Goal: Task Accomplishment & Management: Complete application form

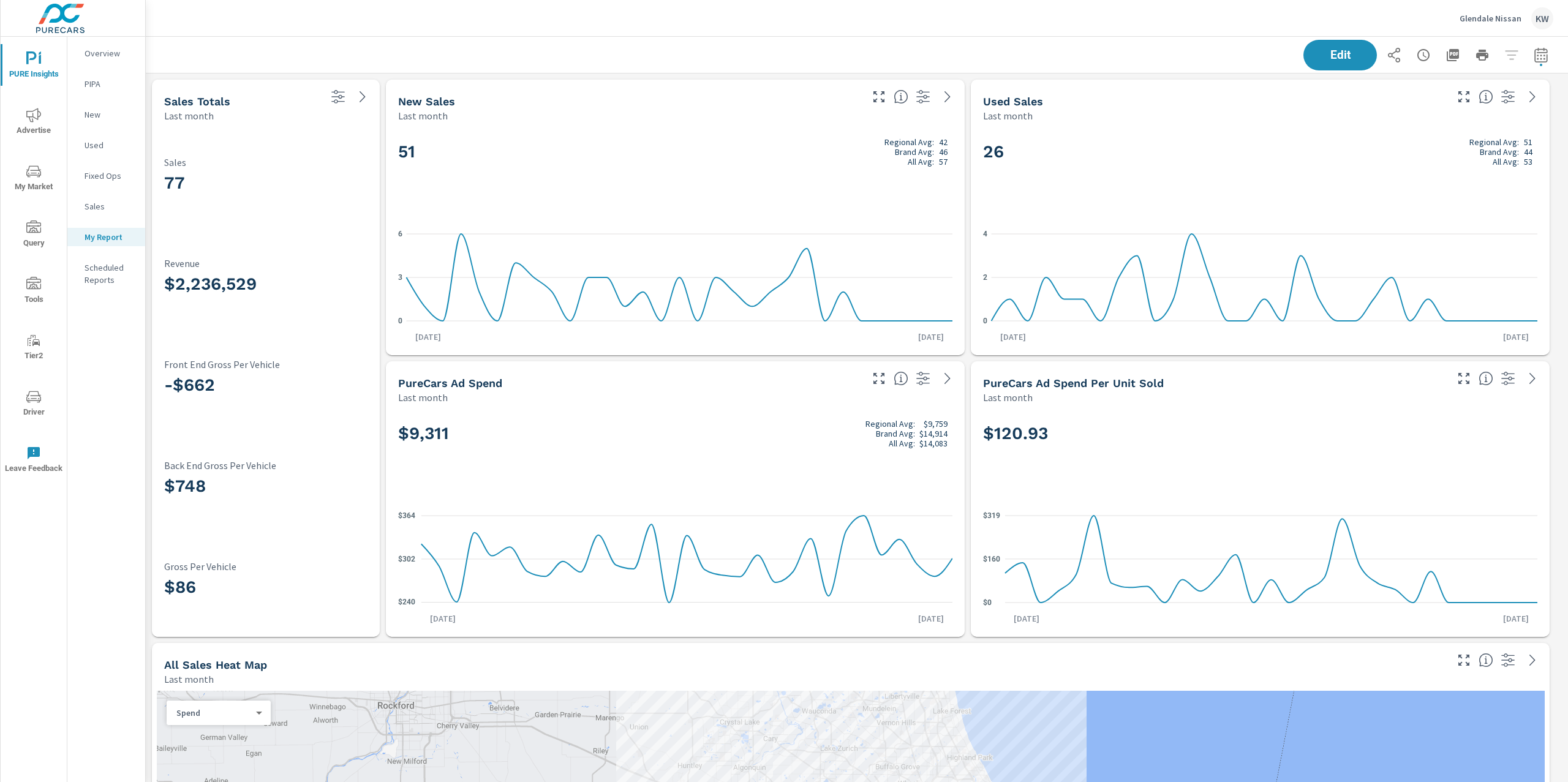
scroll to position [5103, 1436]
click at [31, 284] on icon "nav menu" at bounding box center [34, 282] width 15 height 12
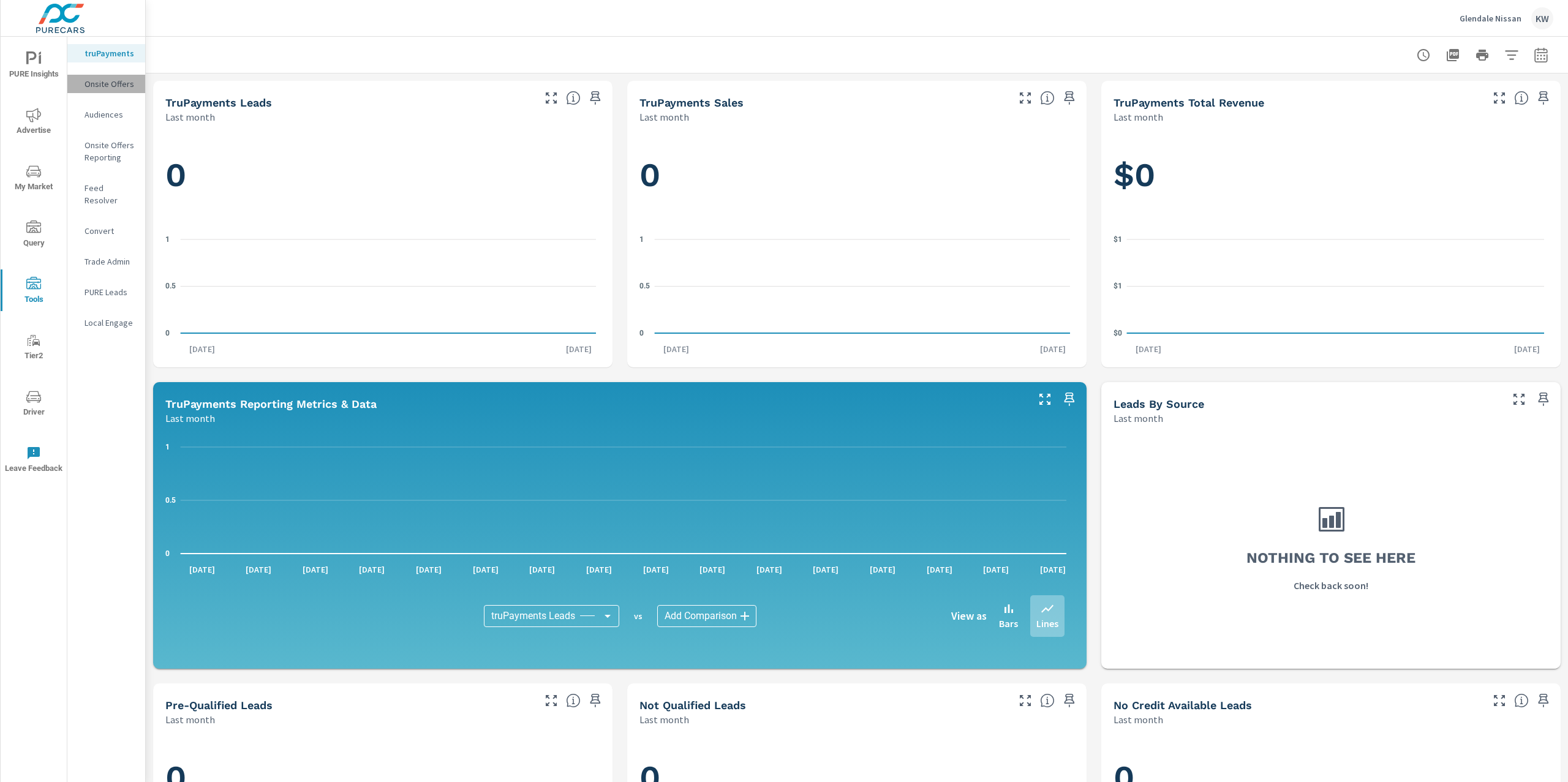
click at [109, 89] on p "Onsite Offers" at bounding box center [110, 84] width 51 height 12
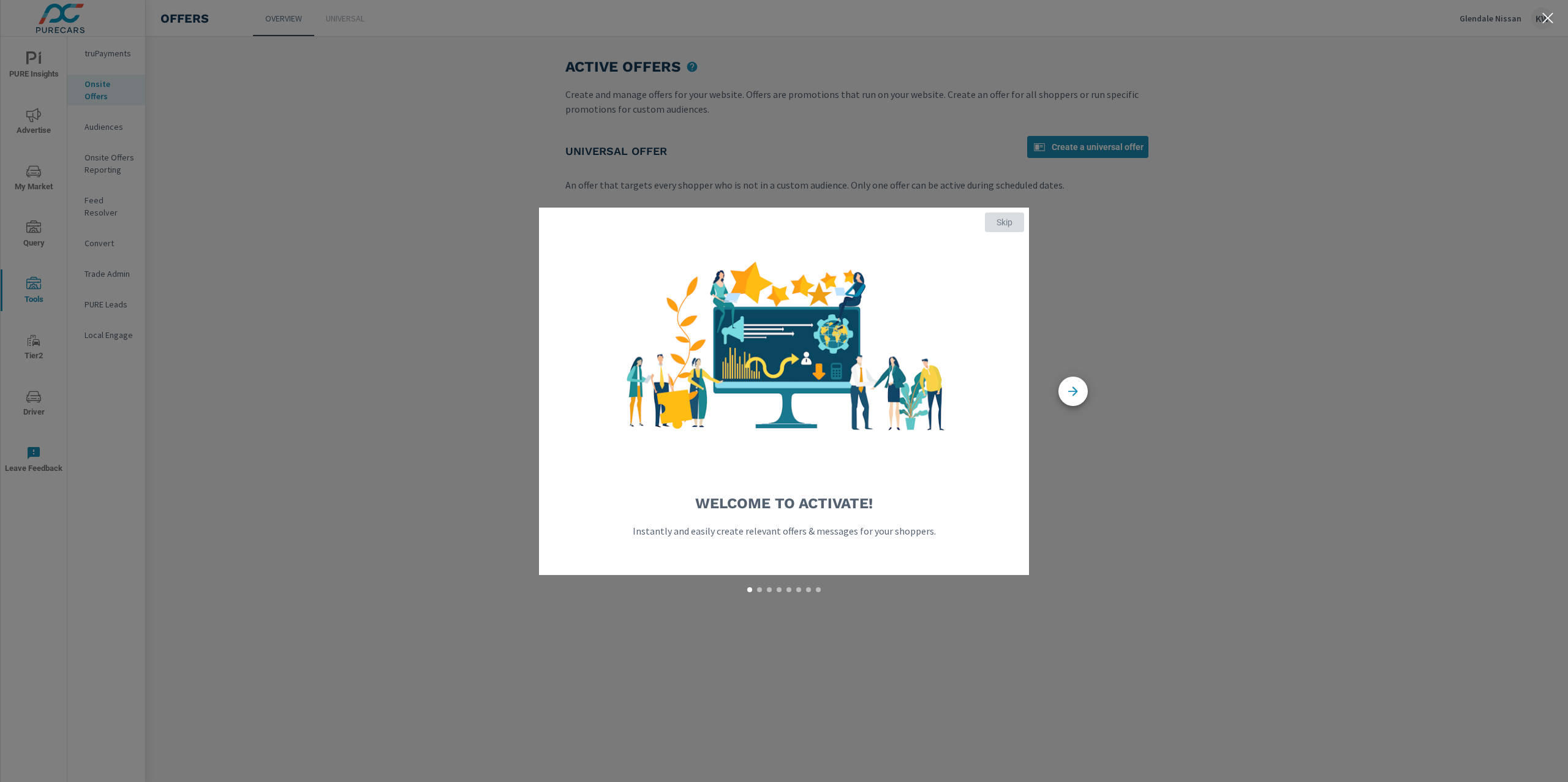
click at [1000, 221] on span "Skip" at bounding box center [1005, 222] width 29 height 11
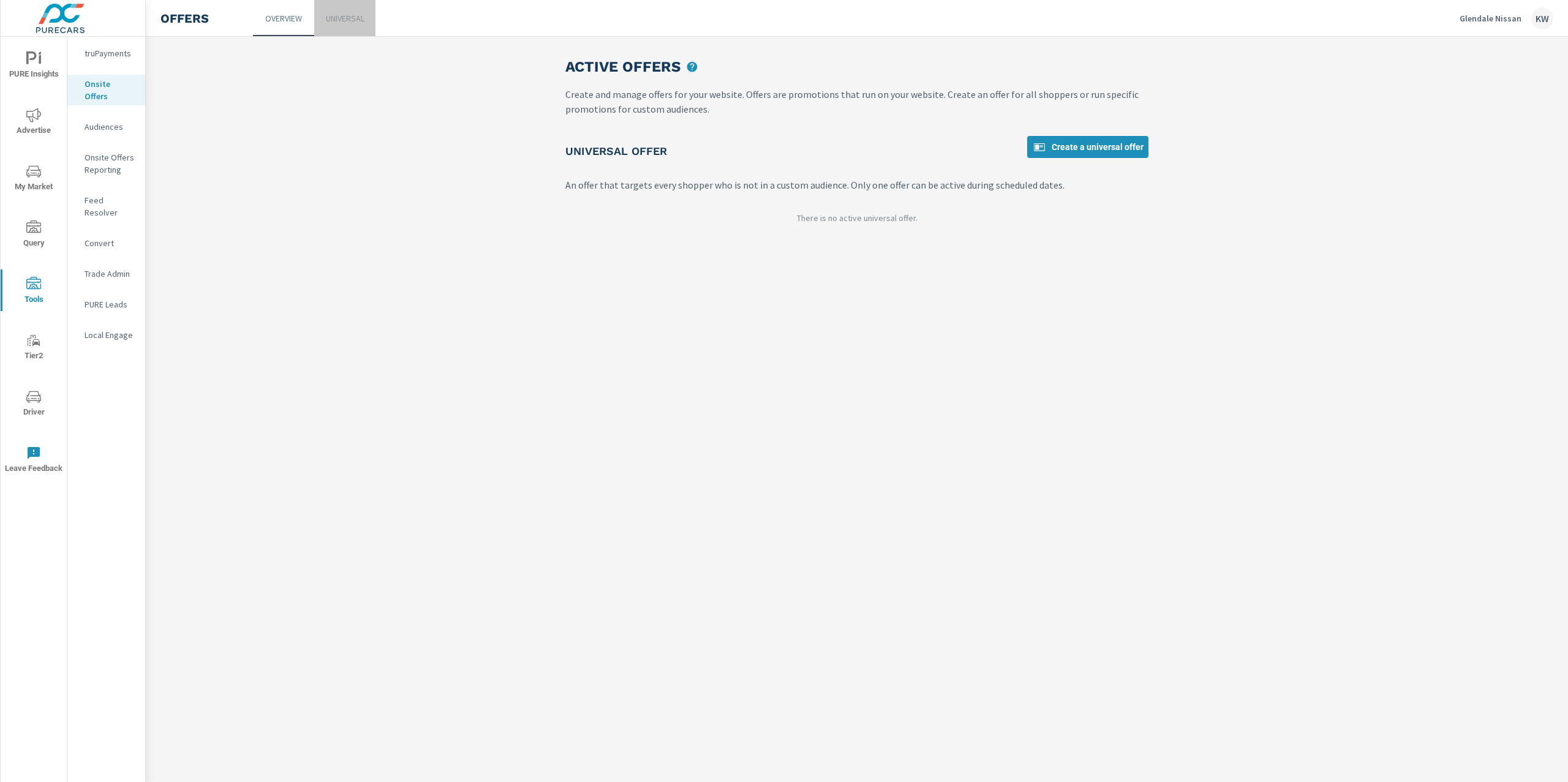
click at [349, 21] on p "Universal" at bounding box center [345, 18] width 39 height 12
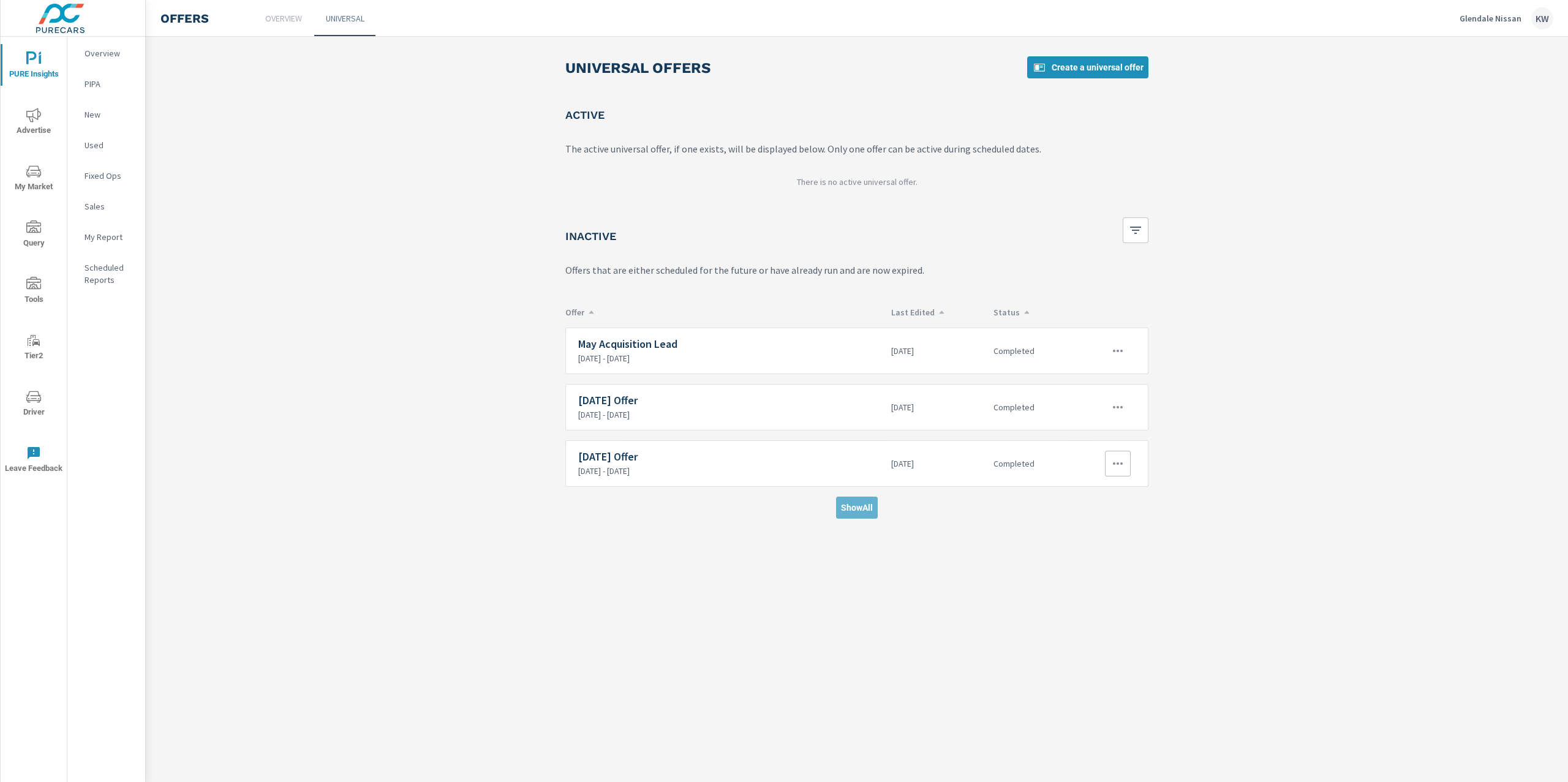
click at [855, 517] on button "Show All" at bounding box center [857, 508] width 42 height 22
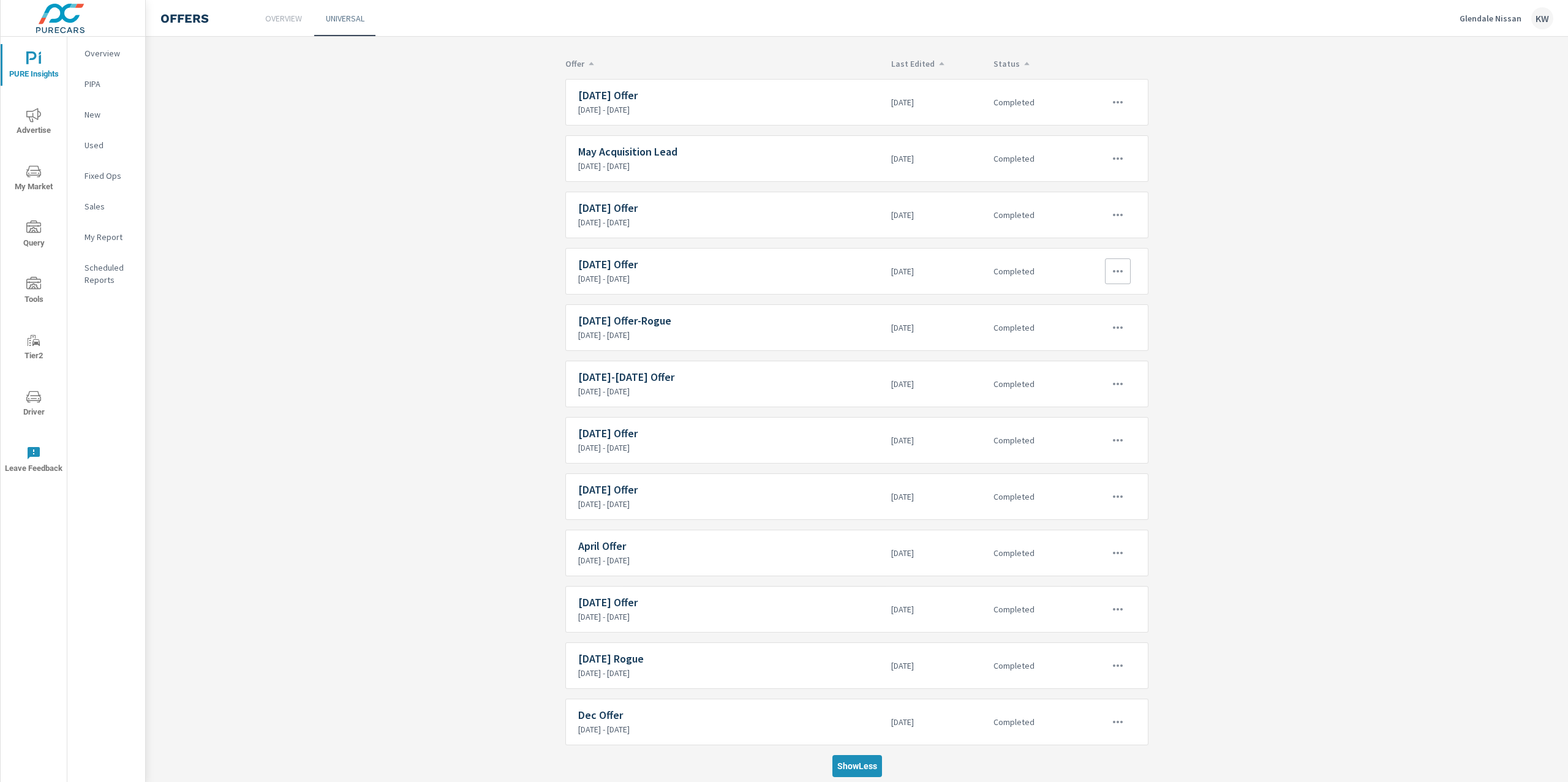
scroll to position [263, 0]
click at [1115, 433] on icon "button" at bounding box center [1118, 435] width 15 height 15
click at [1102, 458] on link "Edit" at bounding box center [1088, 460] width 66 height 29
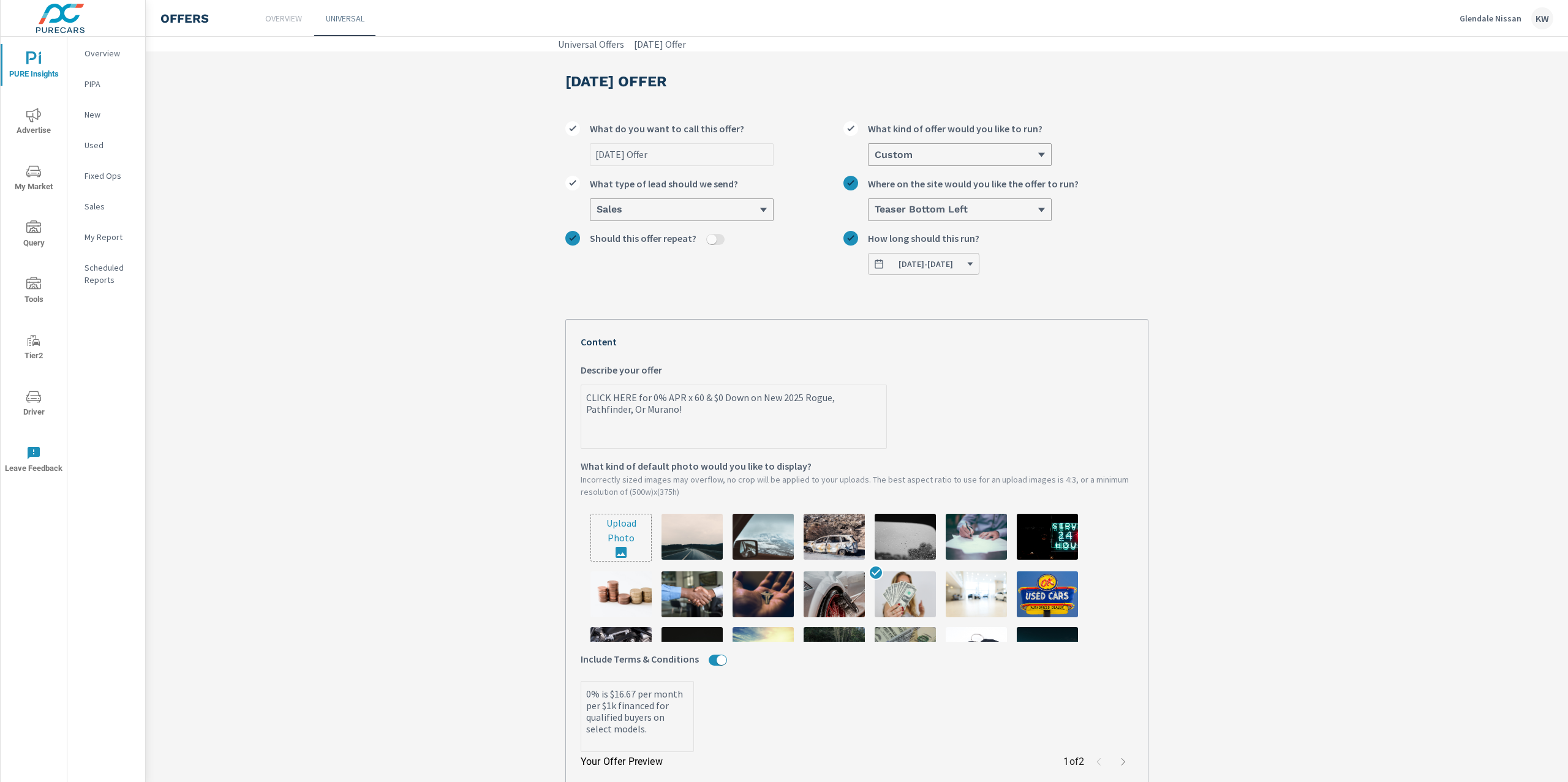
click at [342, 21] on p "Universal" at bounding box center [345, 18] width 39 height 12
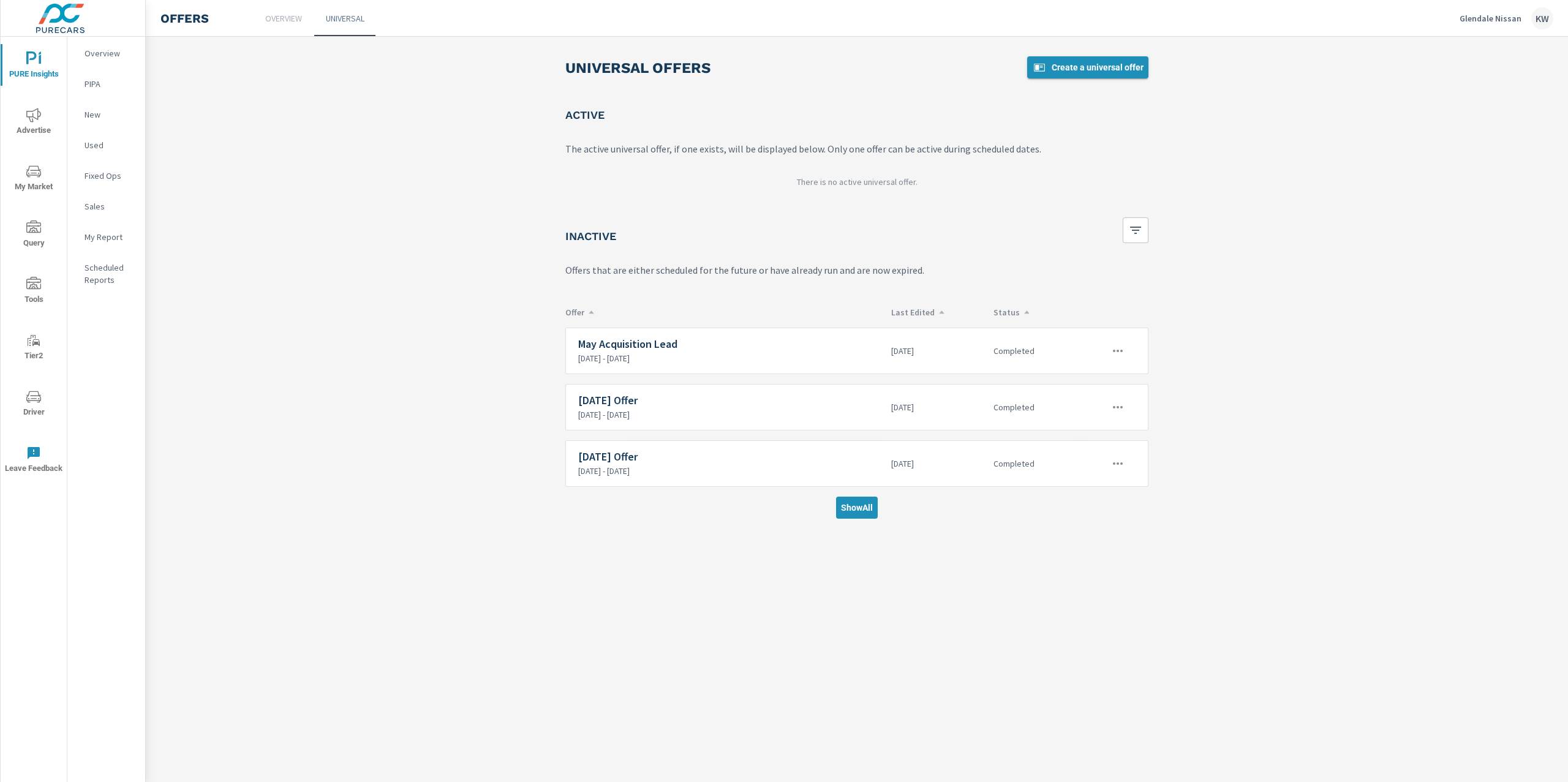
click at [1078, 68] on span "Create a universal offer" at bounding box center [1088, 67] width 112 height 15
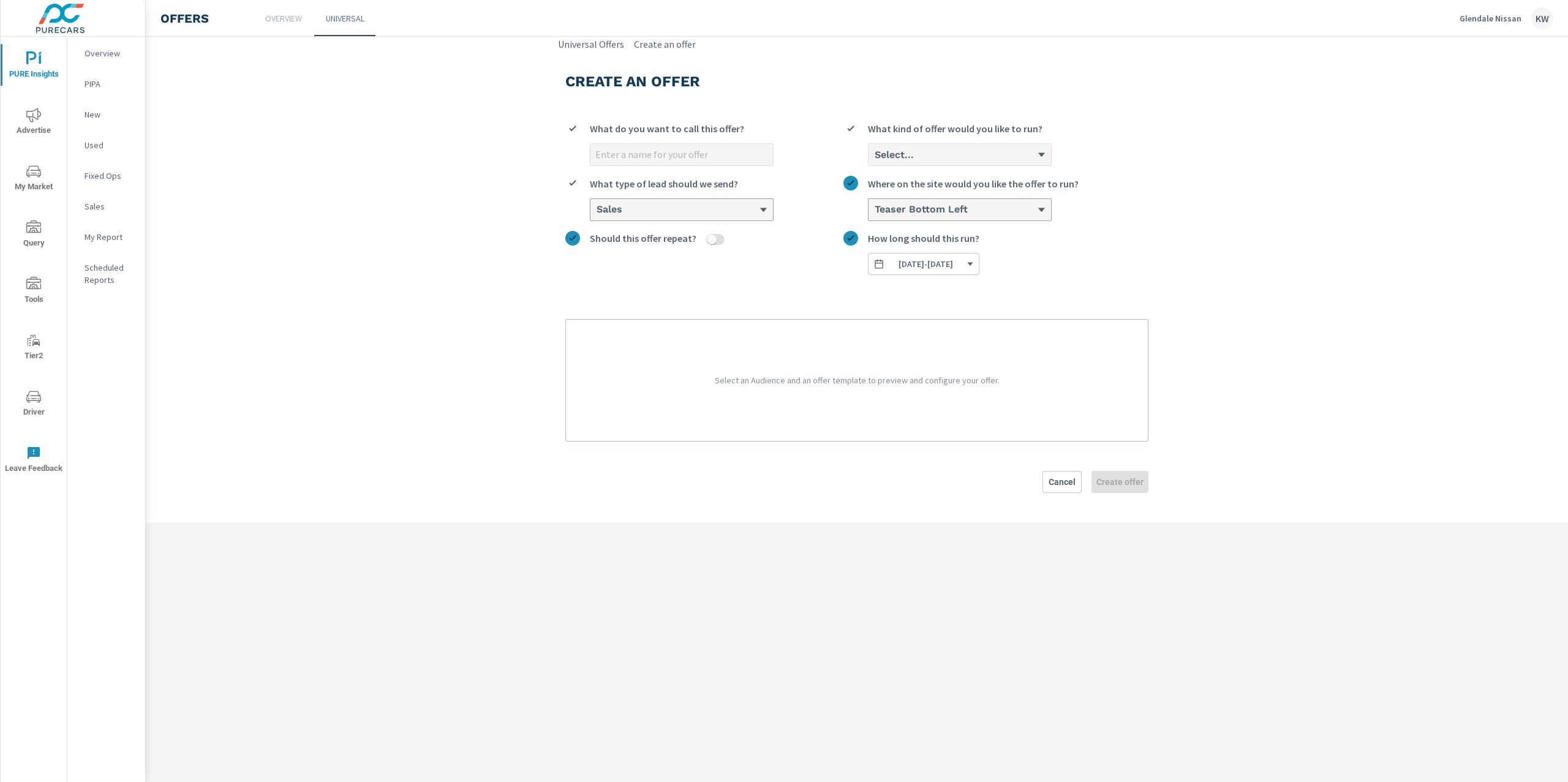
click at [730, 158] on input "What do you want to call this offer?" at bounding box center [681, 154] width 182 height 21
type input "Sept 2025 Offer"
click at [1013, 169] on div "Sept 2025 Offer What do you want to call this offer? Select... What kind of off…" at bounding box center [857, 193] width 583 height 163
click at [1013, 164] on div "Select..." at bounding box center [959, 154] width 182 height 21
click at [875, 160] on input "option Cash focused, 1 of 3. 3 results available. Use Up and Down to choose opt…" at bounding box center [874, 155] width 1 height 12
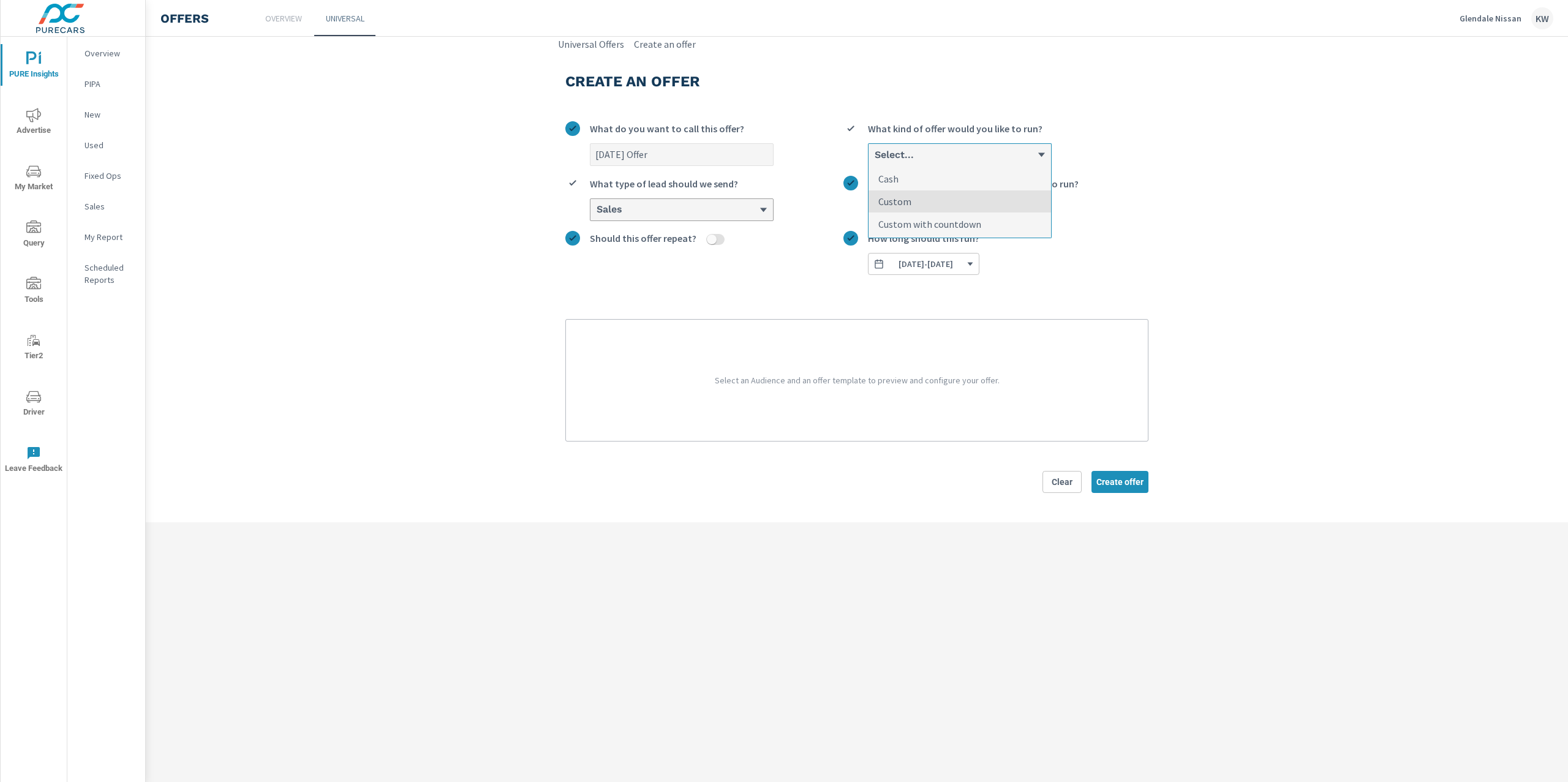
click at [974, 208] on li "Custom" at bounding box center [959, 201] width 182 height 23
click at [875, 160] on input "option Custom focused, 2 of 3. 3 results available. Use Up and Down to choose o…" at bounding box center [874, 155] width 1 height 12
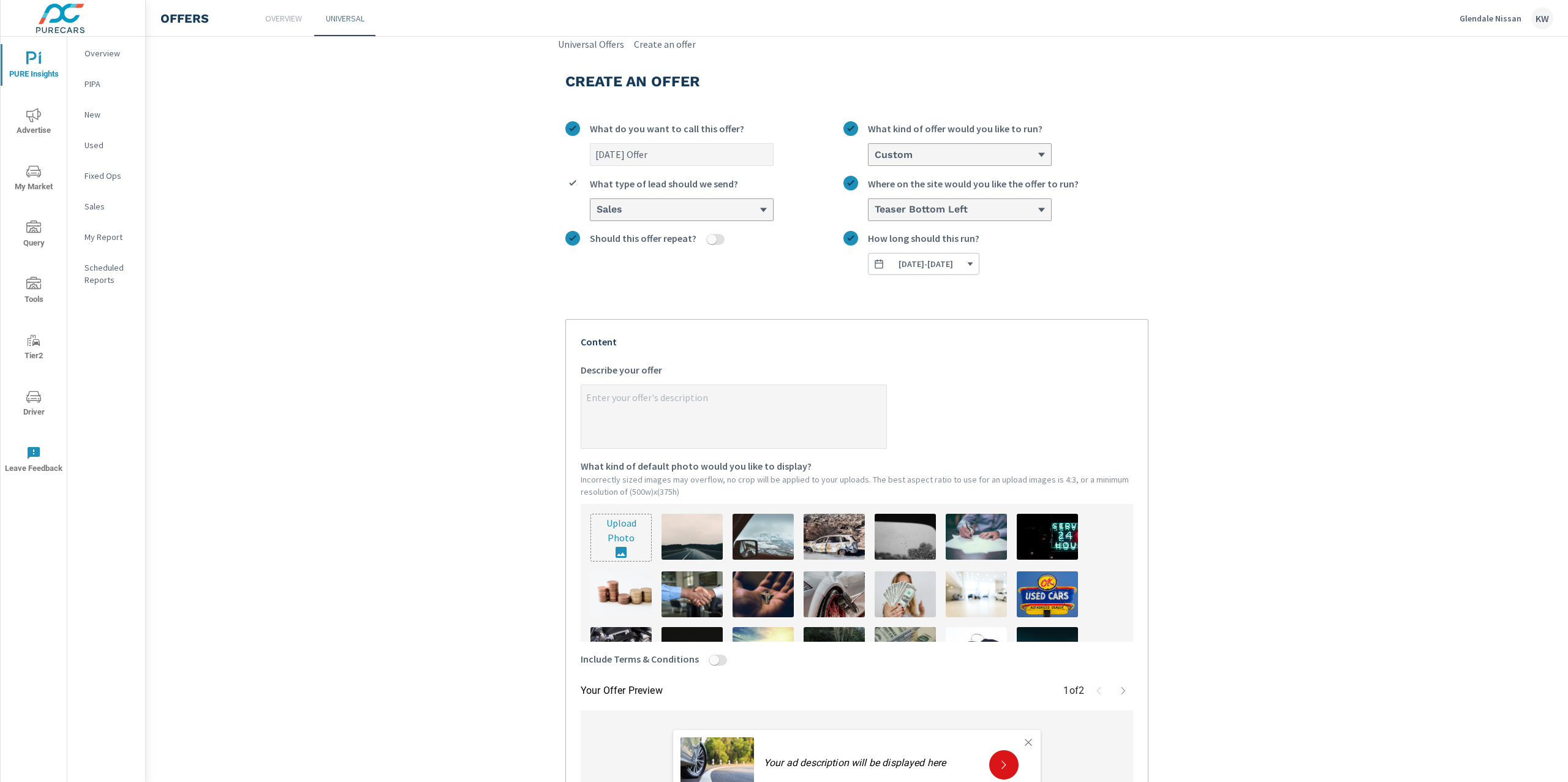
click at [974, 261] on span "09/03/2025 - 09/30/2025" at bounding box center [924, 263] width 101 height 11
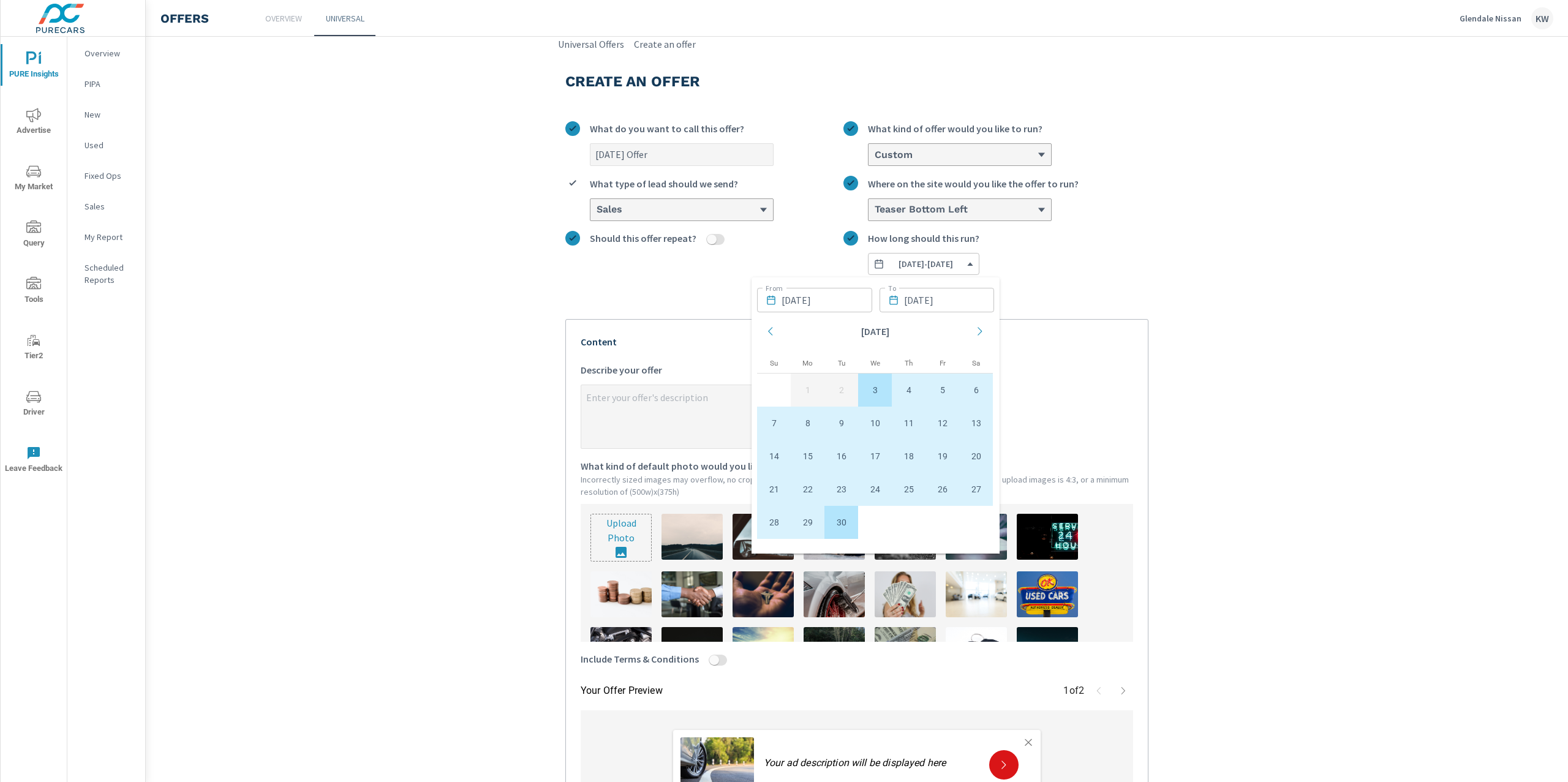
click at [947, 306] on input "09/30/2025" at bounding box center [949, 301] width 90 height 25
click at [971, 335] on icon "Move forward to switch to the next month." at bounding box center [973, 331] width 11 height 11
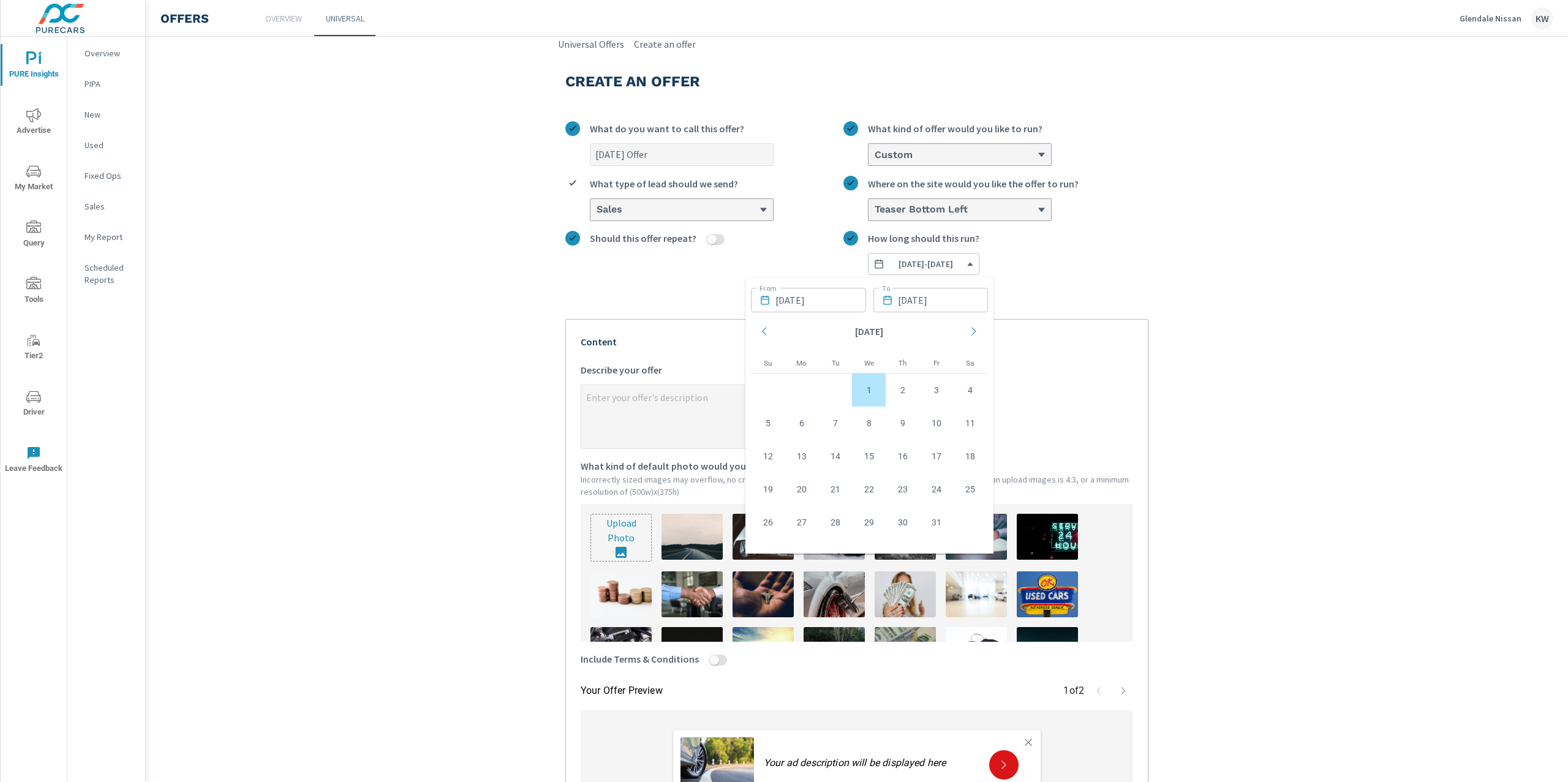
click at [877, 382] on td "1" at bounding box center [869, 390] width 34 height 33
type textarea "x"
type input "10/01/2025"
click at [1078, 288] on div "Sept 2025 Offer What do you want to call this offer? Custom What kind of offer …" at bounding box center [857, 473] width 583 height 723
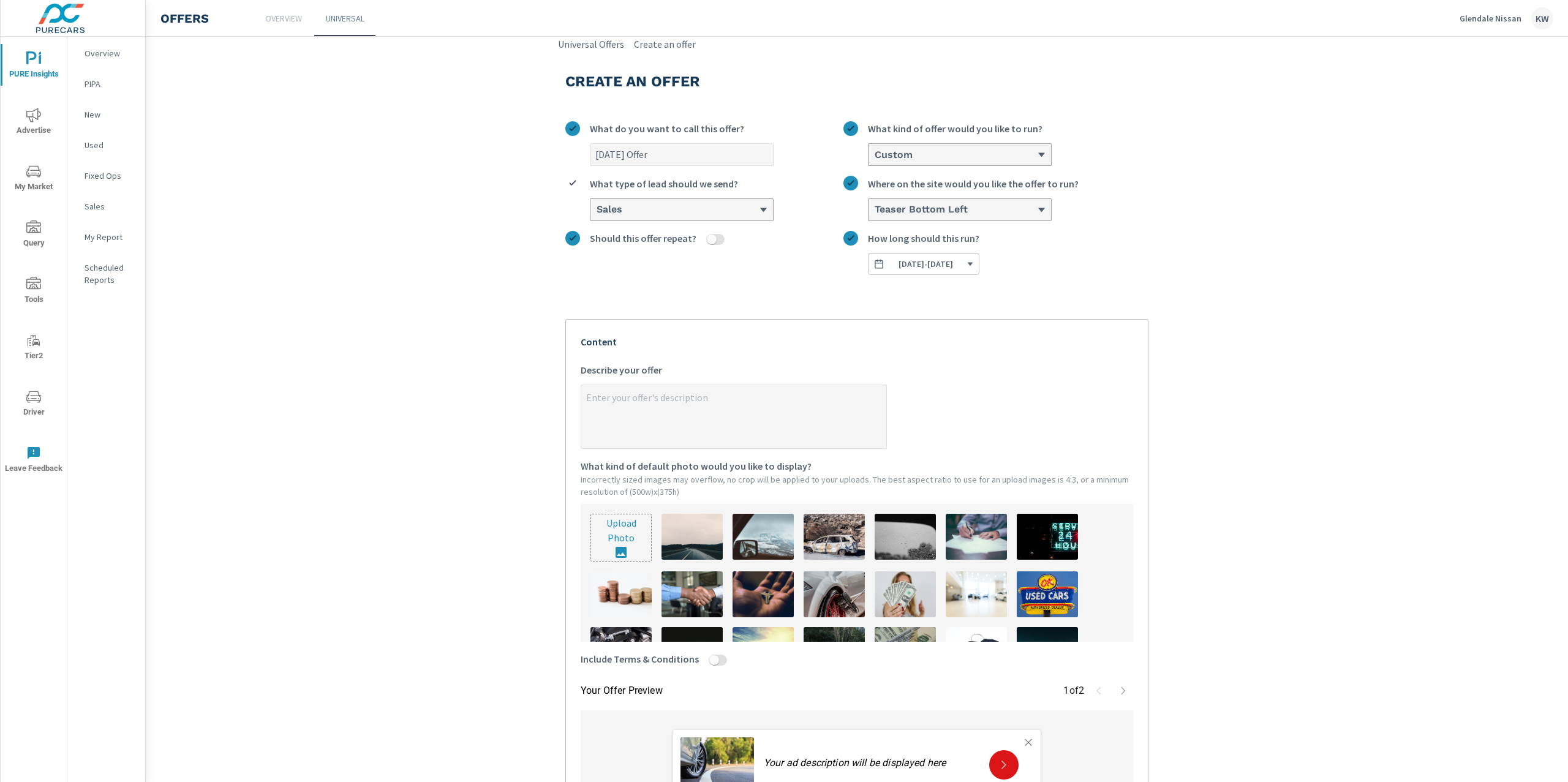
type textarea "x"
click at [673, 410] on textarea "x Describe your offer" at bounding box center [734, 418] width 305 height 61
paste textarea "CLICK HERE for 0% APR for 72 Months on New 2025 Nissans!"
type textarea "CLICK HERE for 0% APR for 72 Months on New 2025 Nissans!"
type textarea "x"
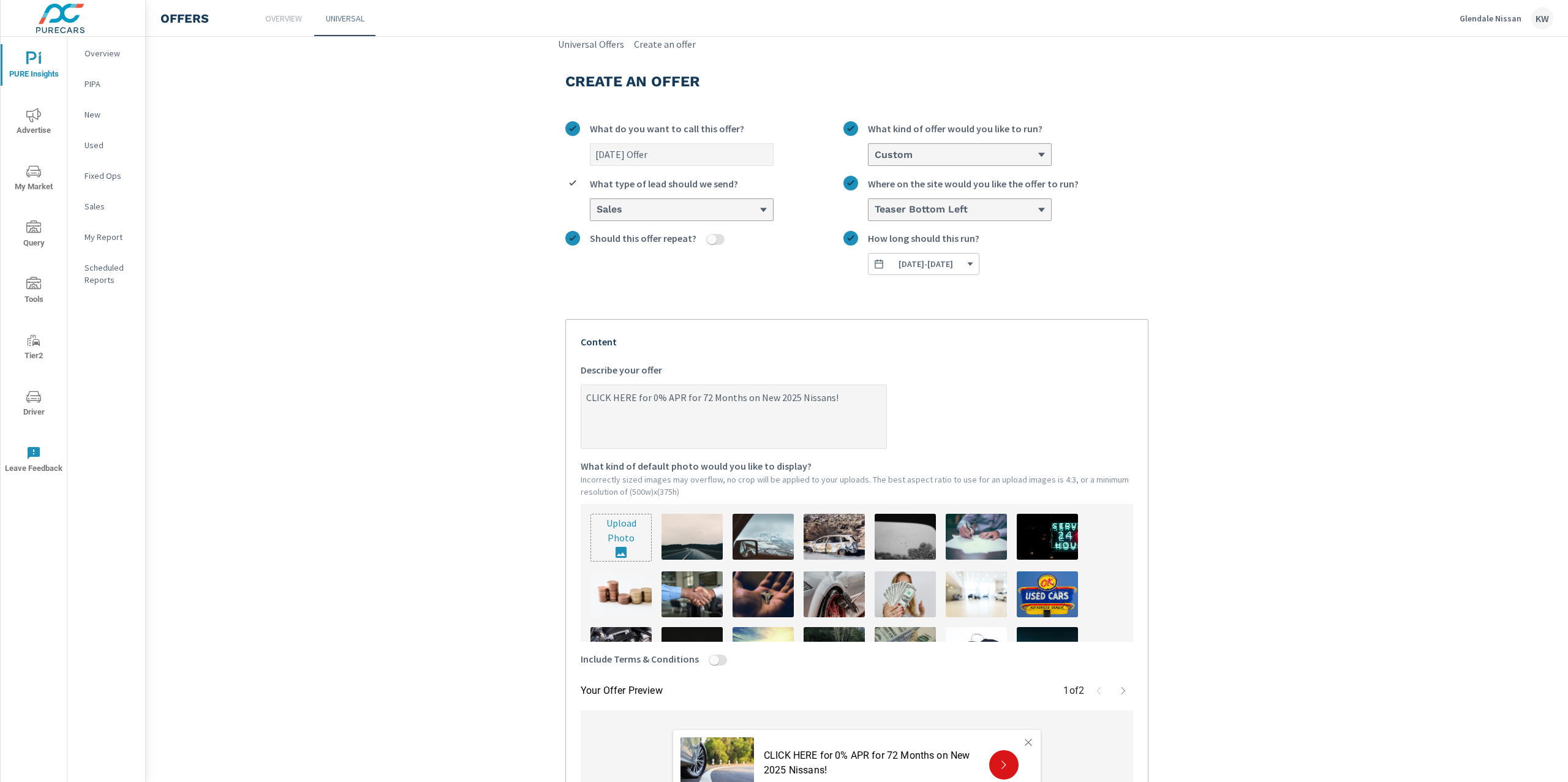
type textarea "CLICK HERE for 0% APR for 72 Months on New 2025 Nissans!"
click at [905, 582] on img at bounding box center [905, 594] width 61 height 46
type textarea "x"
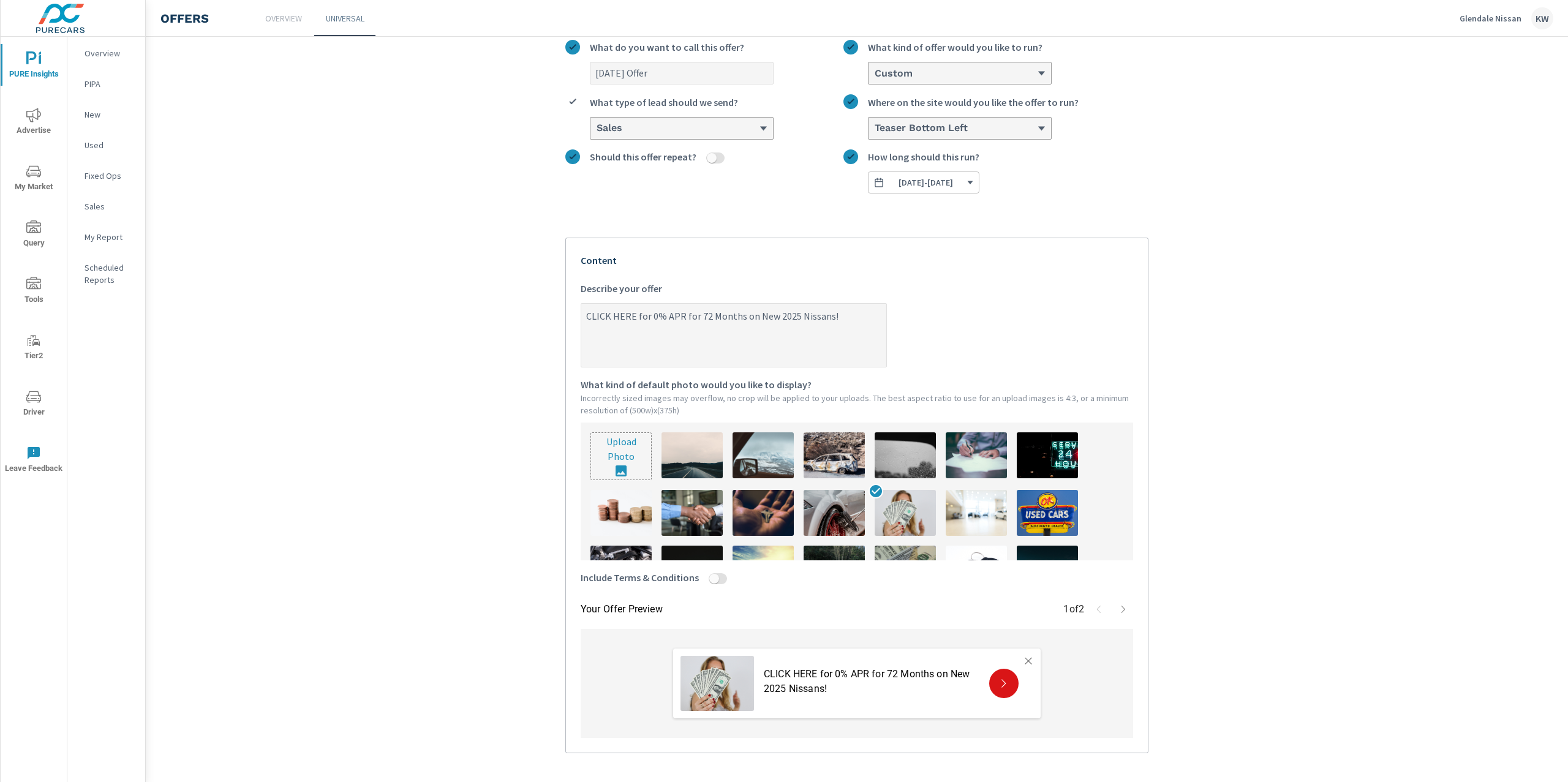
scroll to position [136, 0]
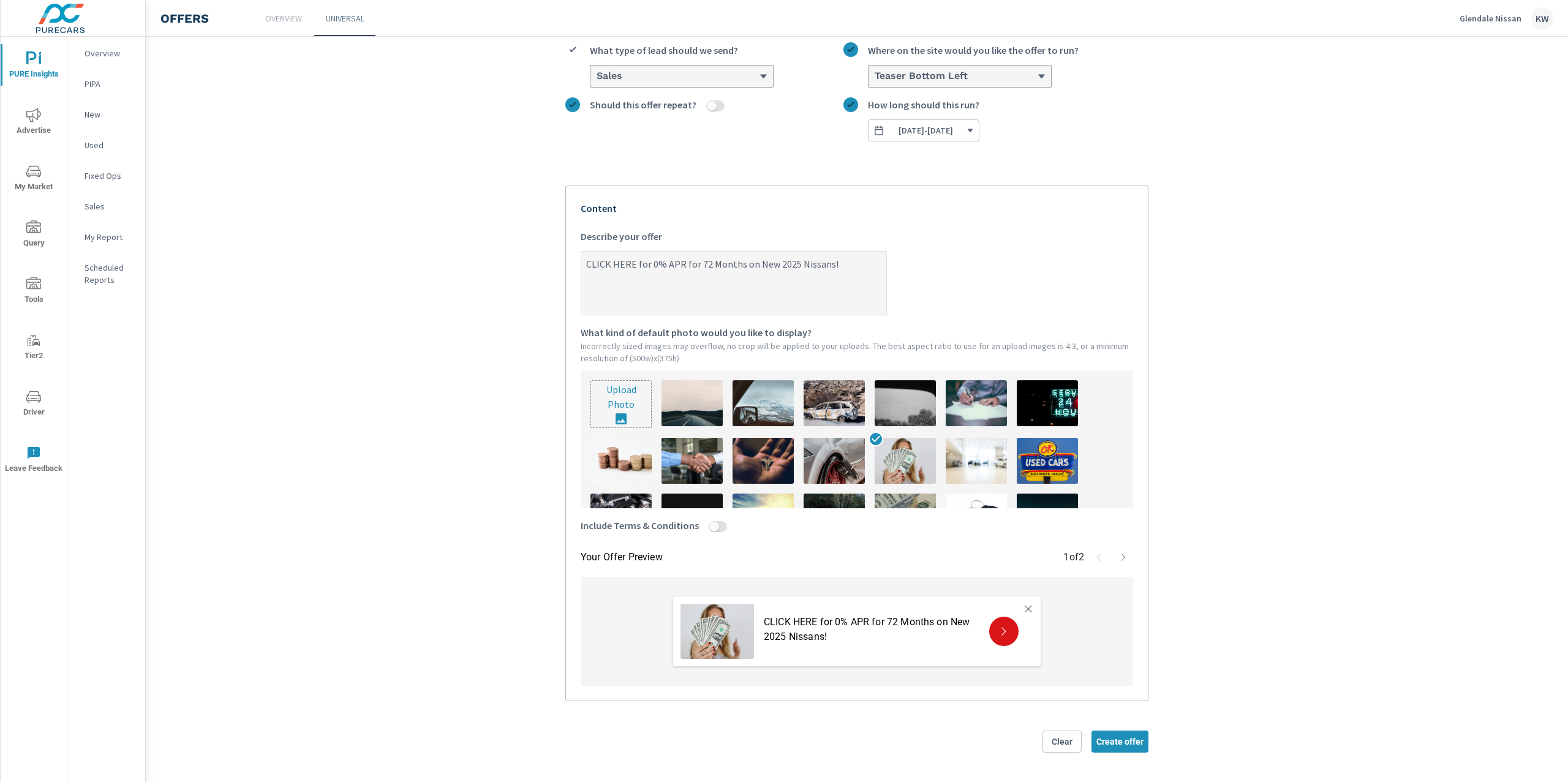
click at [716, 526] on input "Include Terms & Conditions" at bounding box center [714, 526] width 29 height 11
checkbox input "true"
type textarea "x"
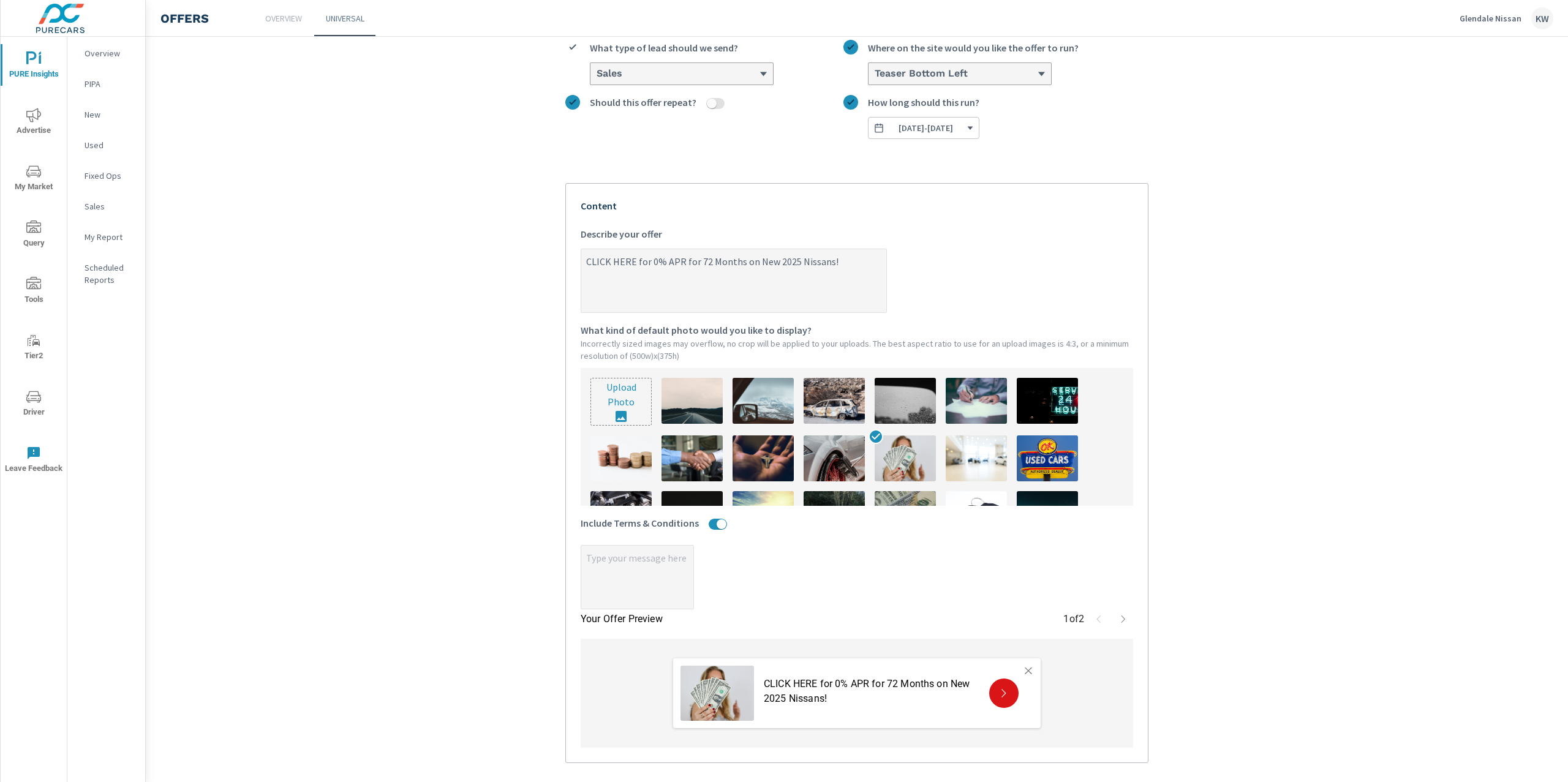
type textarea "x"
paste textarea "0% is $13.89 per month per $1k financed for qualified buyers with approved cred…"
type textarea "x"
type textarea "0% is $13.89 per month per $1k financed for qualified buyers with approved cred…"
type textarea "x"
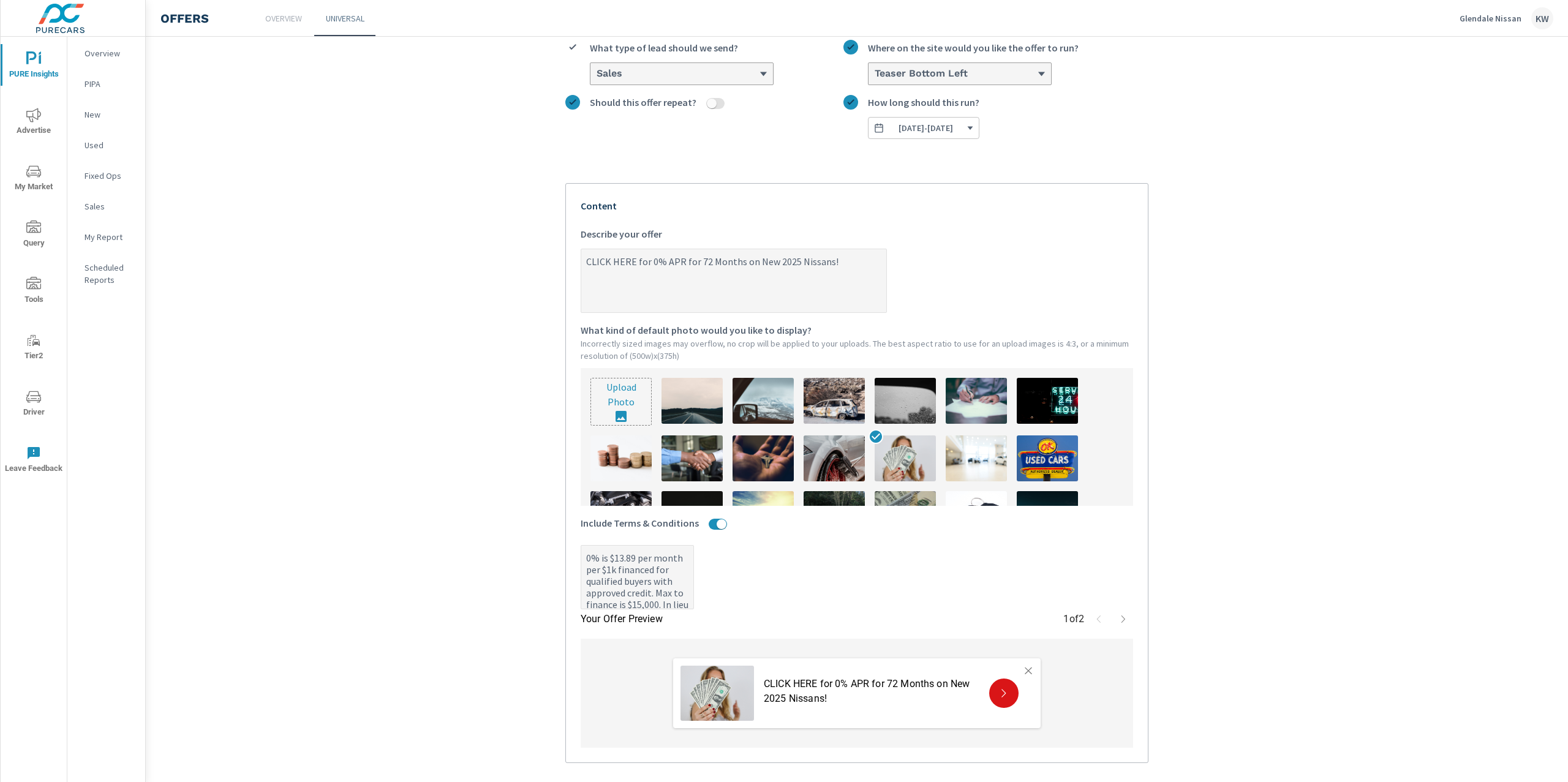
type textarea "x"
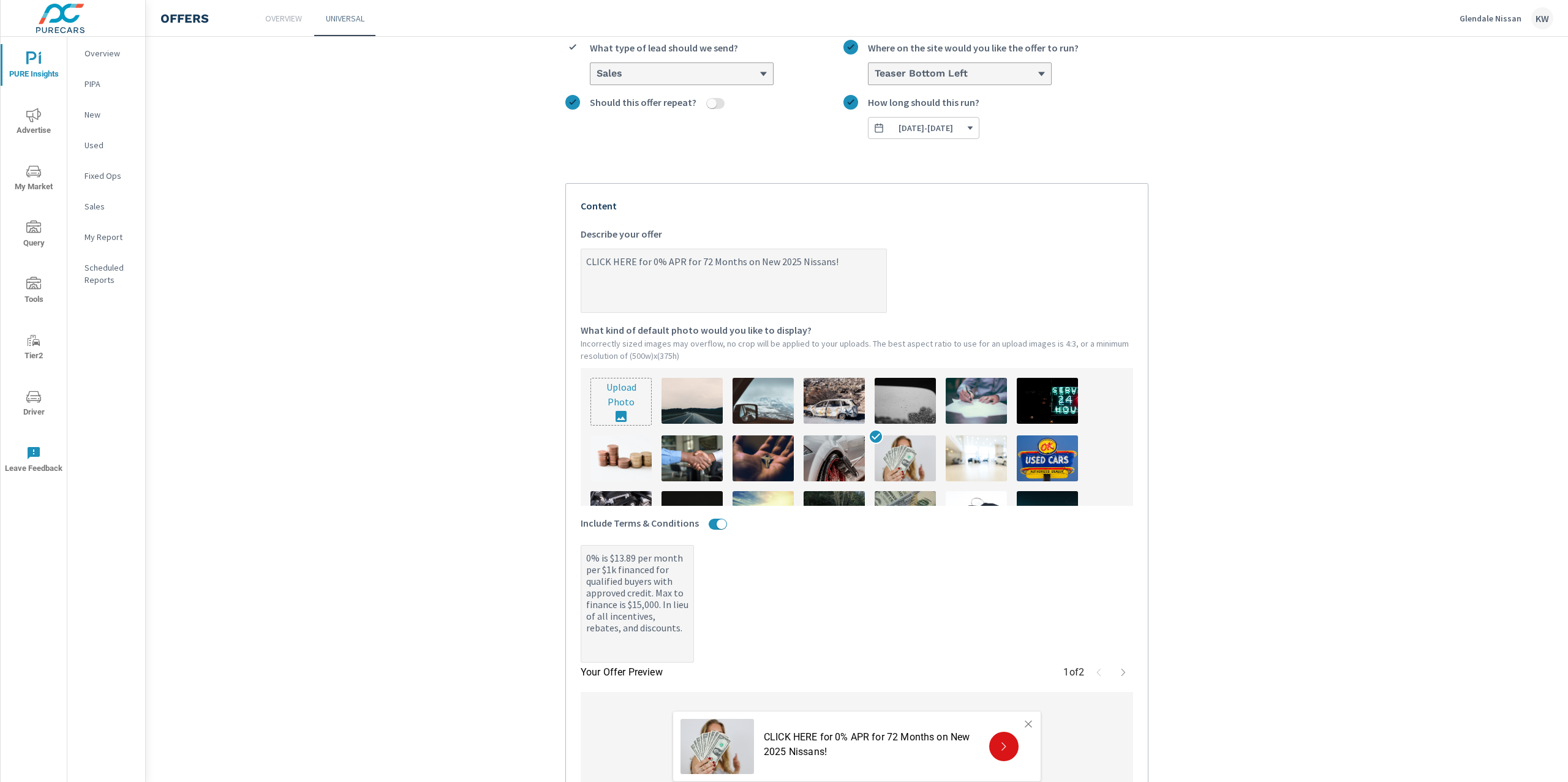
type textarea "0% is $13.89 per month per $1k financed for qualified buyers with approved cred…"
type textarea "x"
click at [495, 585] on section "Create an offer Sept 2025 Offer What do you want to call this offer? Custom Wha…" at bounding box center [857, 406] width 1422 height 982
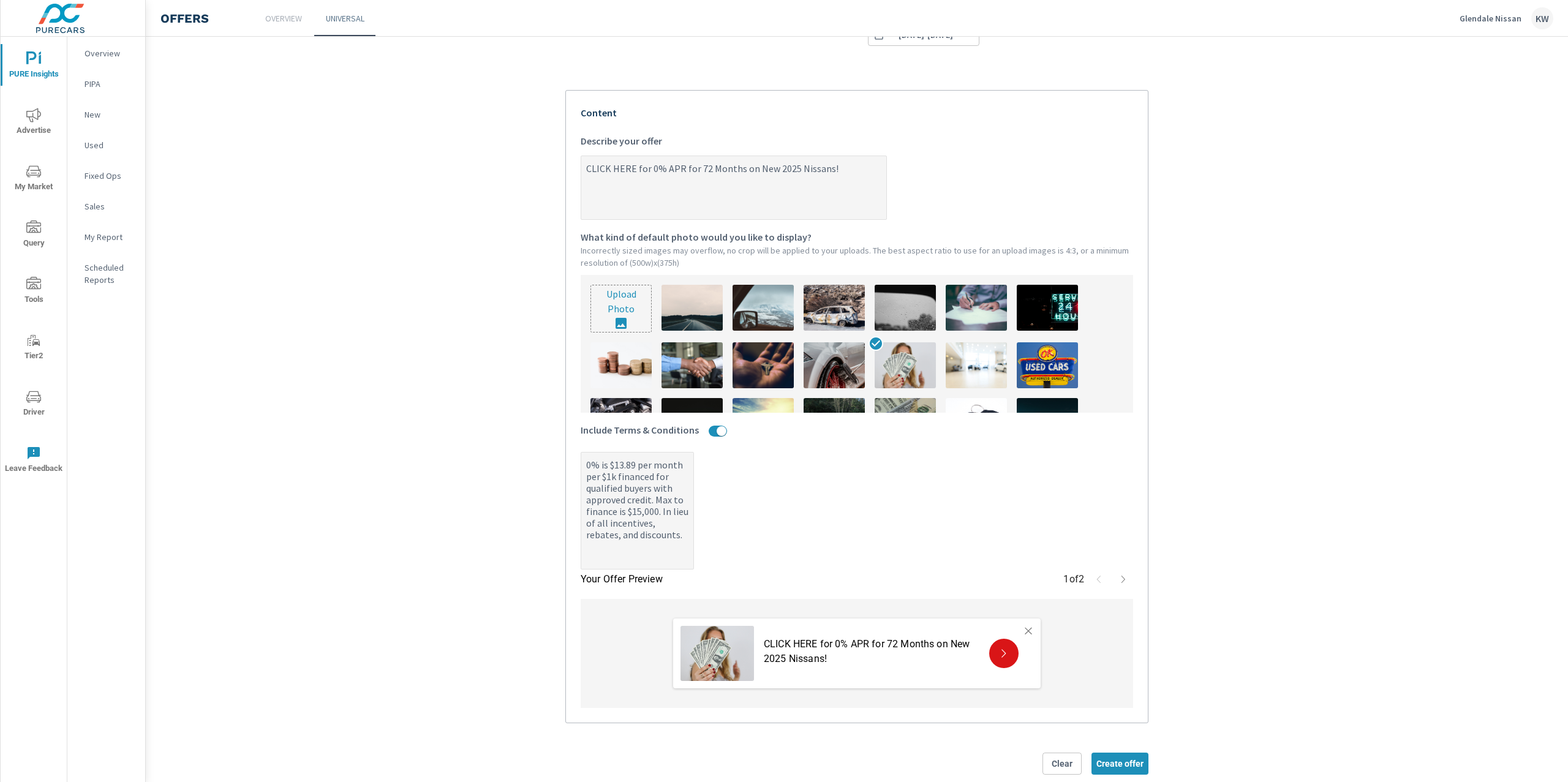
scroll to position [231, 0]
click at [1116, 762] on span "Create offer" at bounding box center [1120, 762] width 47 height 11
type textarea "x"
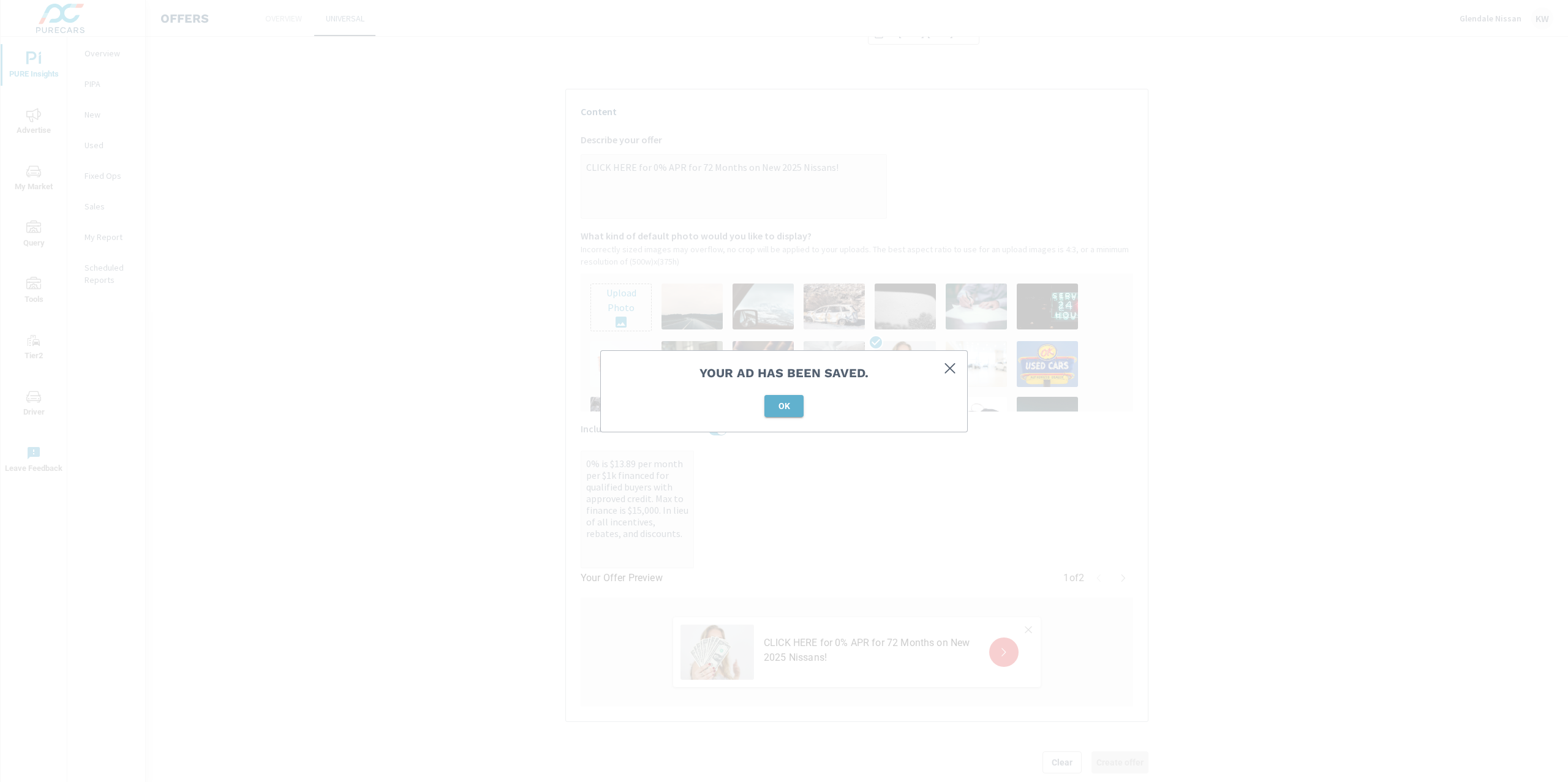
click at [796, 410] on span "OK" at bounding box center [784, 406] width 29 height 11
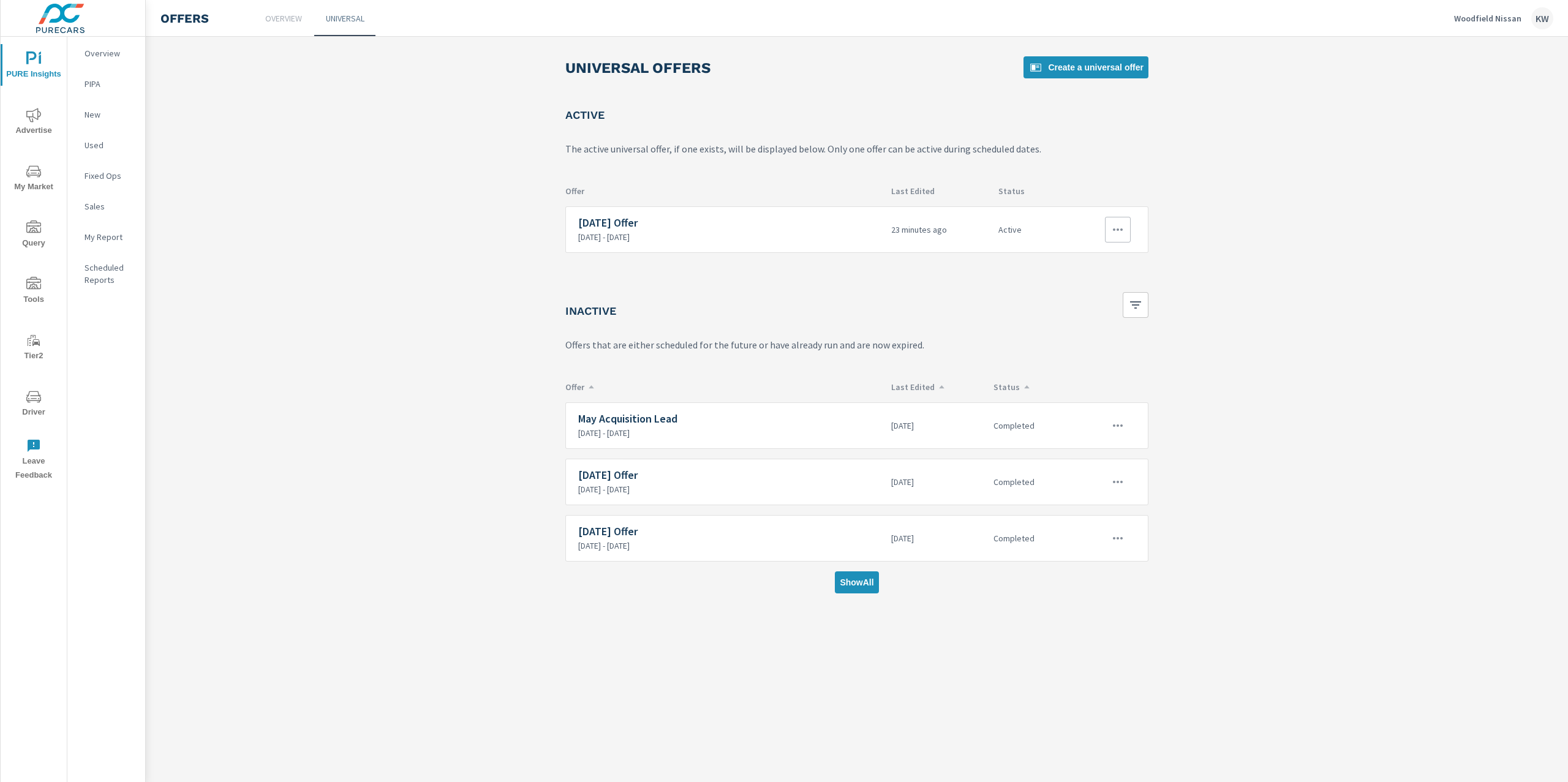
click at [1103, 231] on div at bounding box center [1102, 229] width 56 height 26
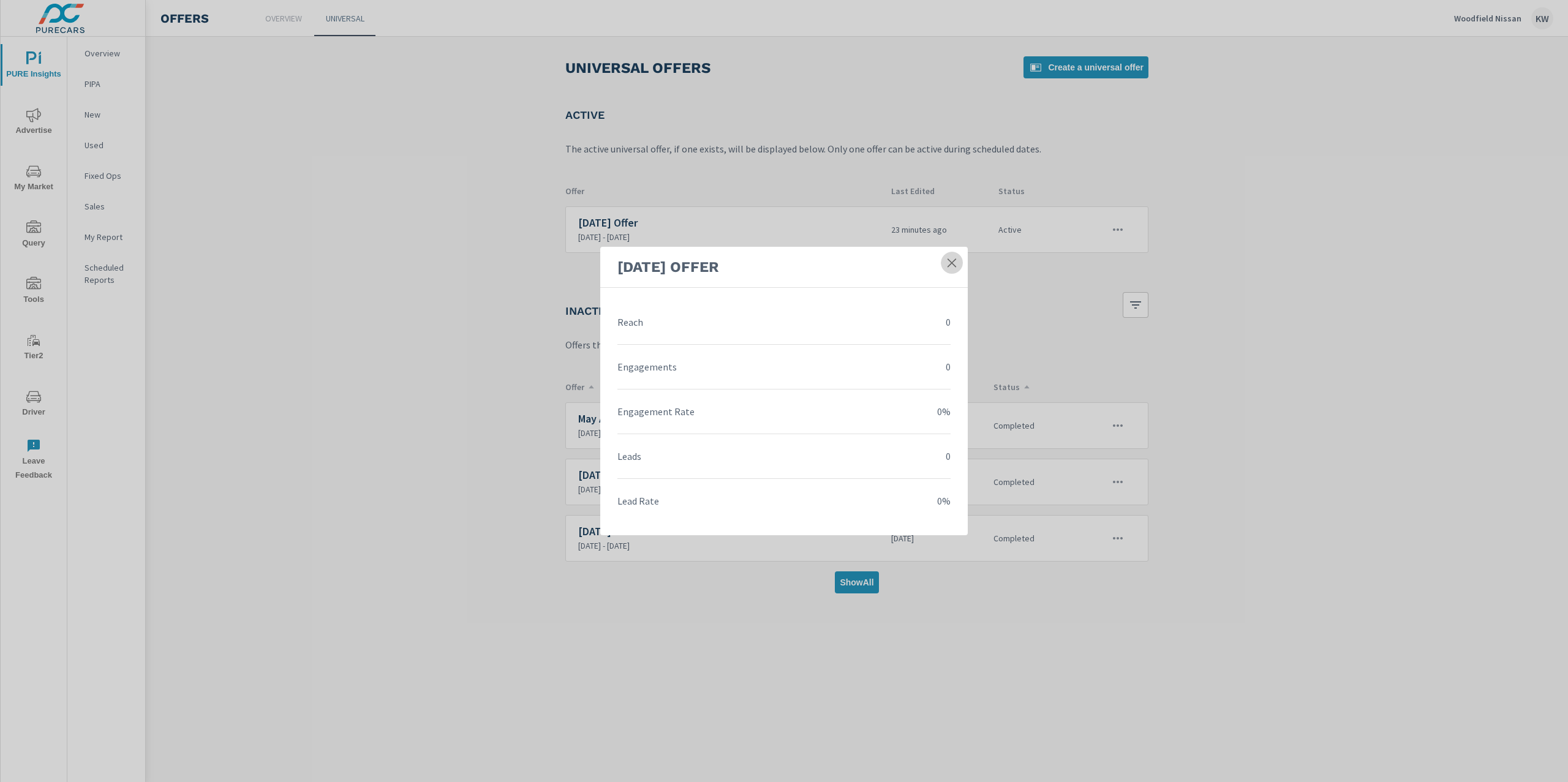
click at [959, 267] on link at bounding box center [952, 263] width 22 height 22
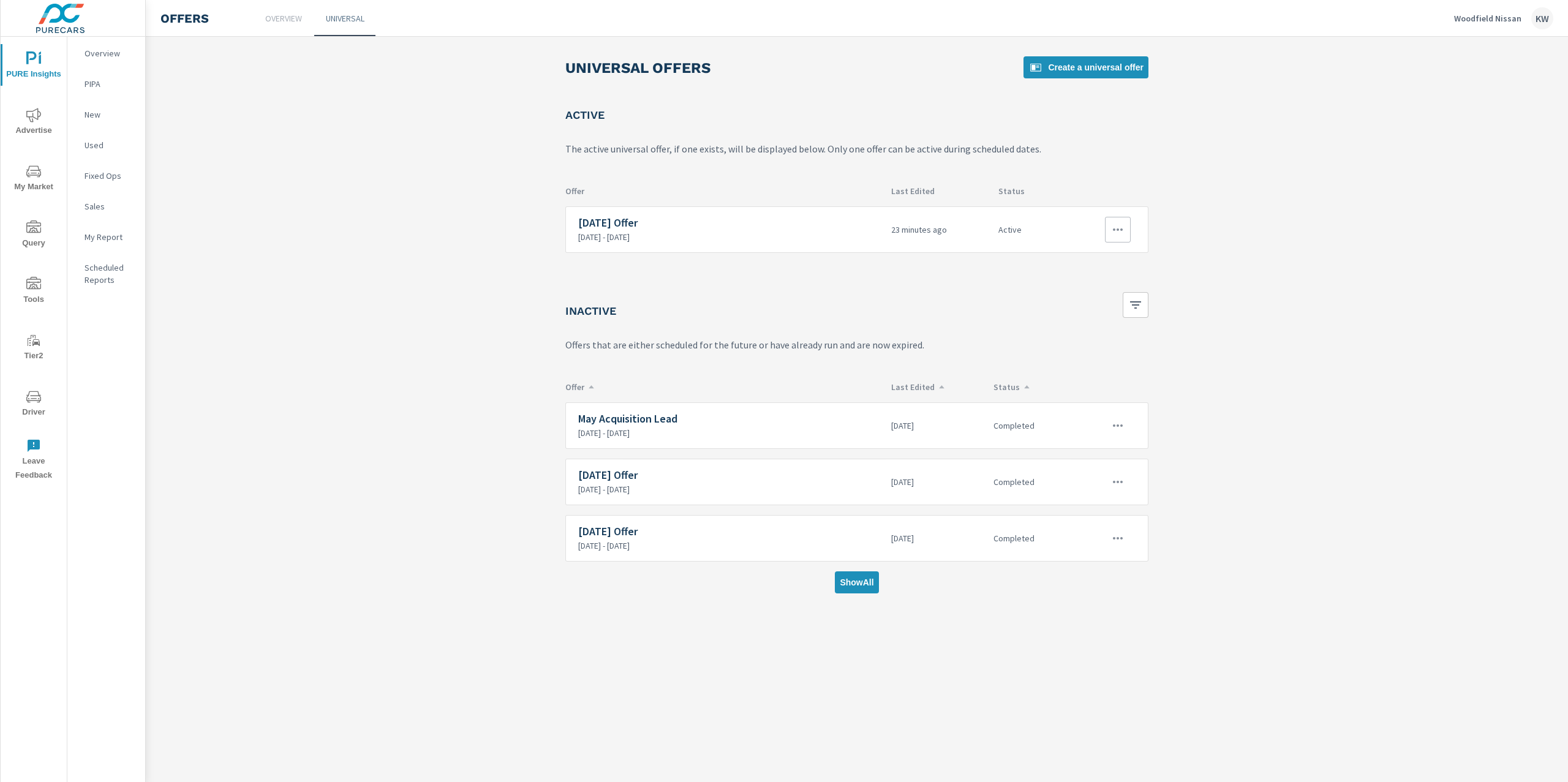
click at [1121, 237] on icon "button" at bounding box center [1118, 230] width 15 height 15
click at [1096, 258] on link "Edit" at bounding box center [1094, 258] width 68 height 29
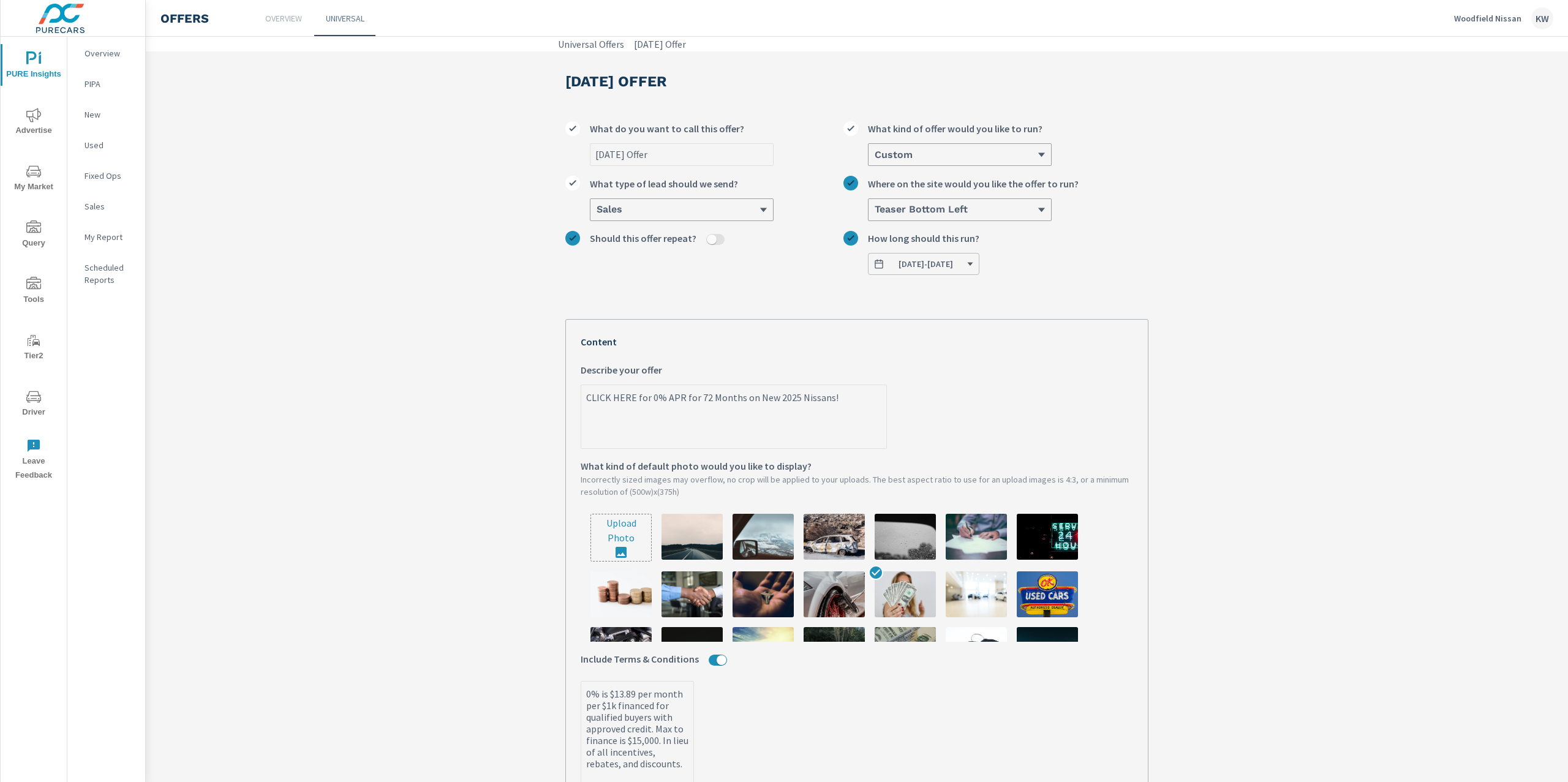
drag, startPoint x: 582, startPoint y: 403, endPoint x: 889, endPoint y: 396, distance: 307.1
click at [912, 394] on label "CLICK HERE for 0% APR for 72 Months on New 2025 Nissans! x Describe your offer" at bounding box center [857, 406] width 552 height 86
click at [887, 394] on textarea "CLICK HERE for 0% APR for 72 Months on New 2025 Nissans!" at bounding box center [734, 418] width 305 height 61
drag, startPoint x: 841, startPoint y: 400, endPoint x: 582, endPoint y: 406, distance: 259.1
click at [582, 406] on textarea "CLICK HERE for 0% APR for 72 Months on New 2025 Nissans!" at bounding box center [734, 418] width 305 height 61
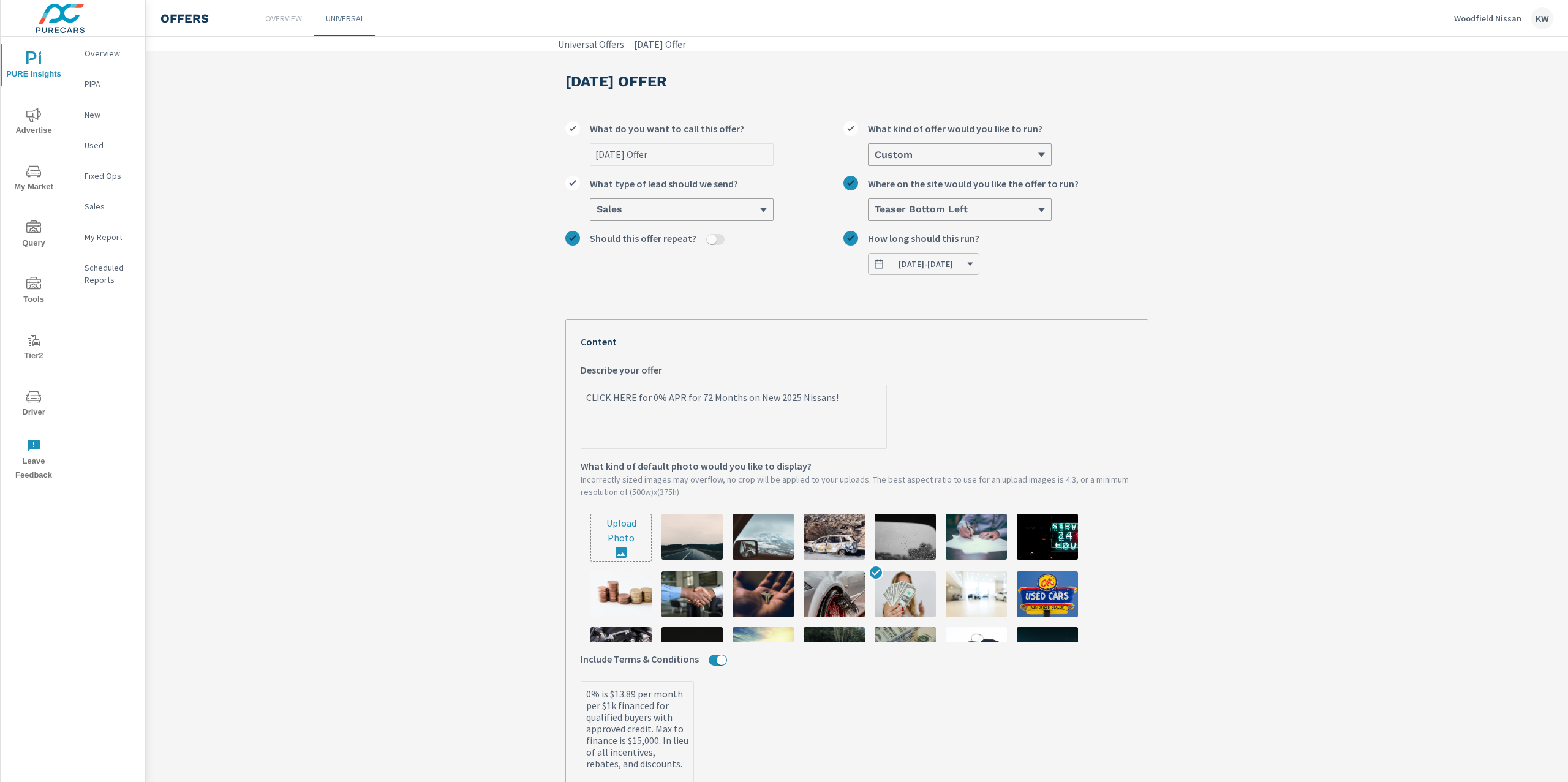
click at [642, 401] on textarea "CLICK HERE for 0% APR for 72 Months on New 2025 Nissans!" at bounding box center [734, 418] width 305 height 61
drag, startPoint x: 642, startPoint y: 401, endPoint x: 649, endPoint y: 403, distance: 7.3
click at [647, 403] on textarea "CLICK HERE for 0% APR for 72 Months on New 2025 Nissans!" at bounding box center [734, 418] width 305 height 61
type textarea "x"
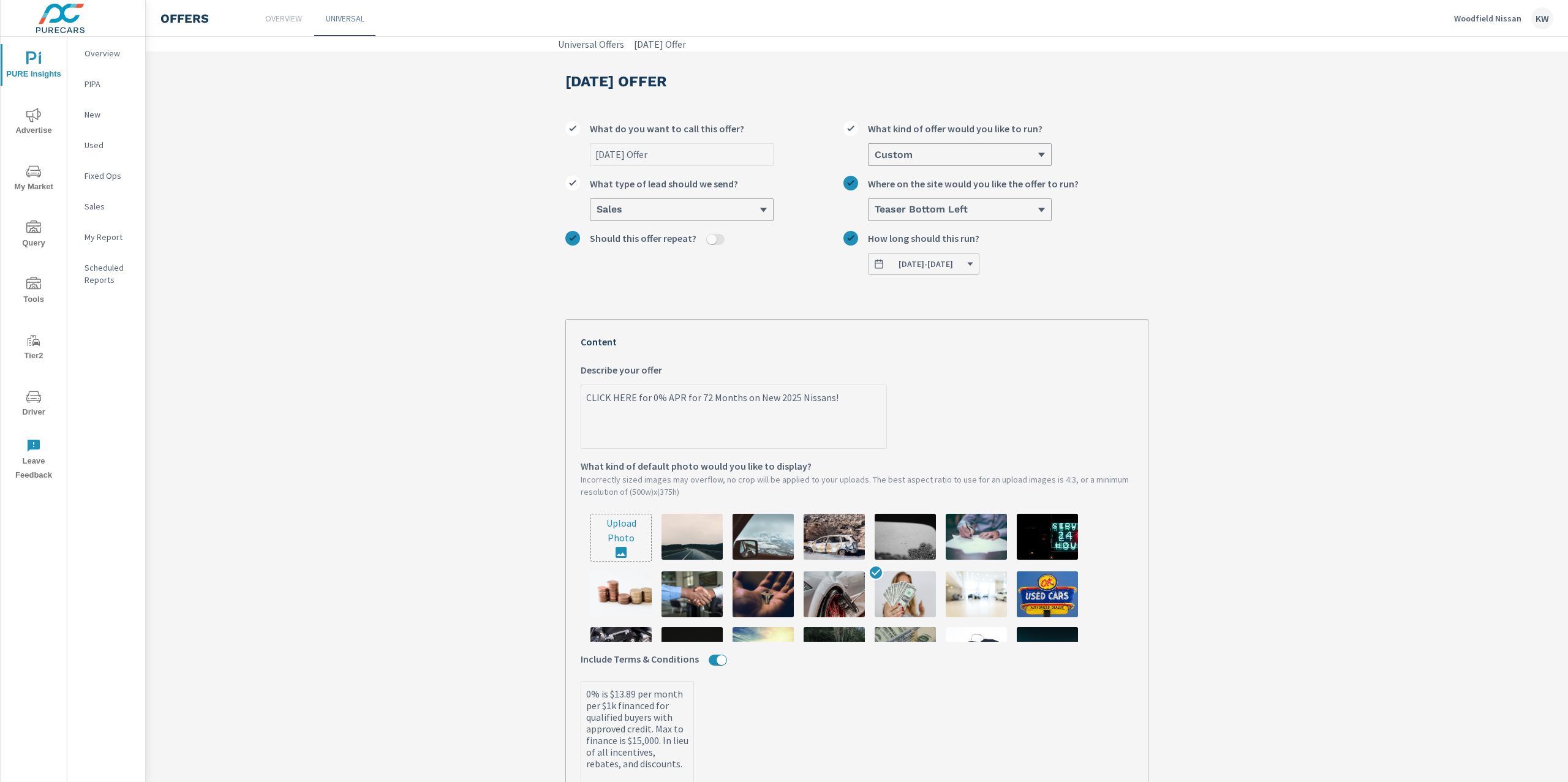
type textarea "x"
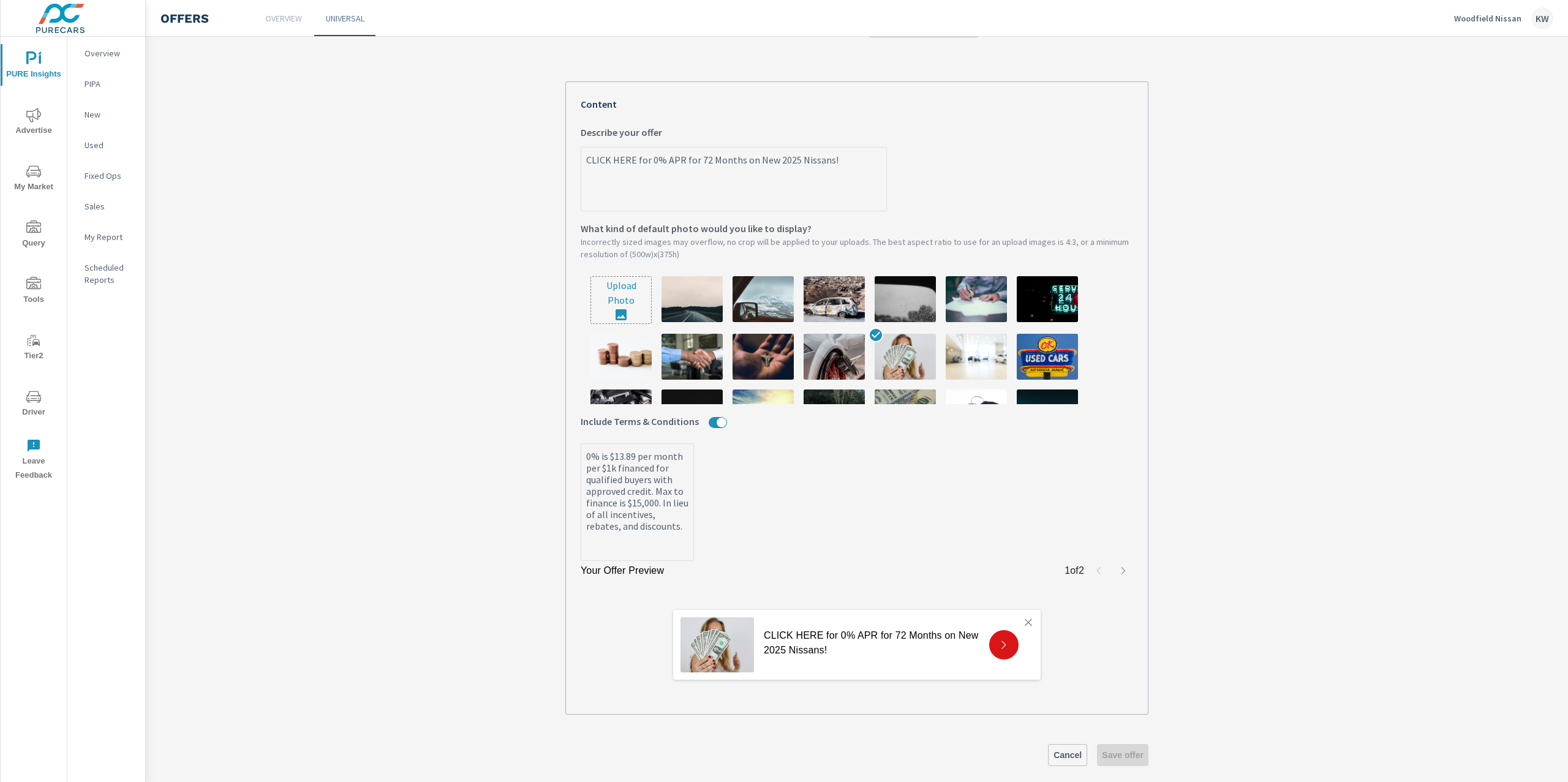
scroll to position [249, 0]
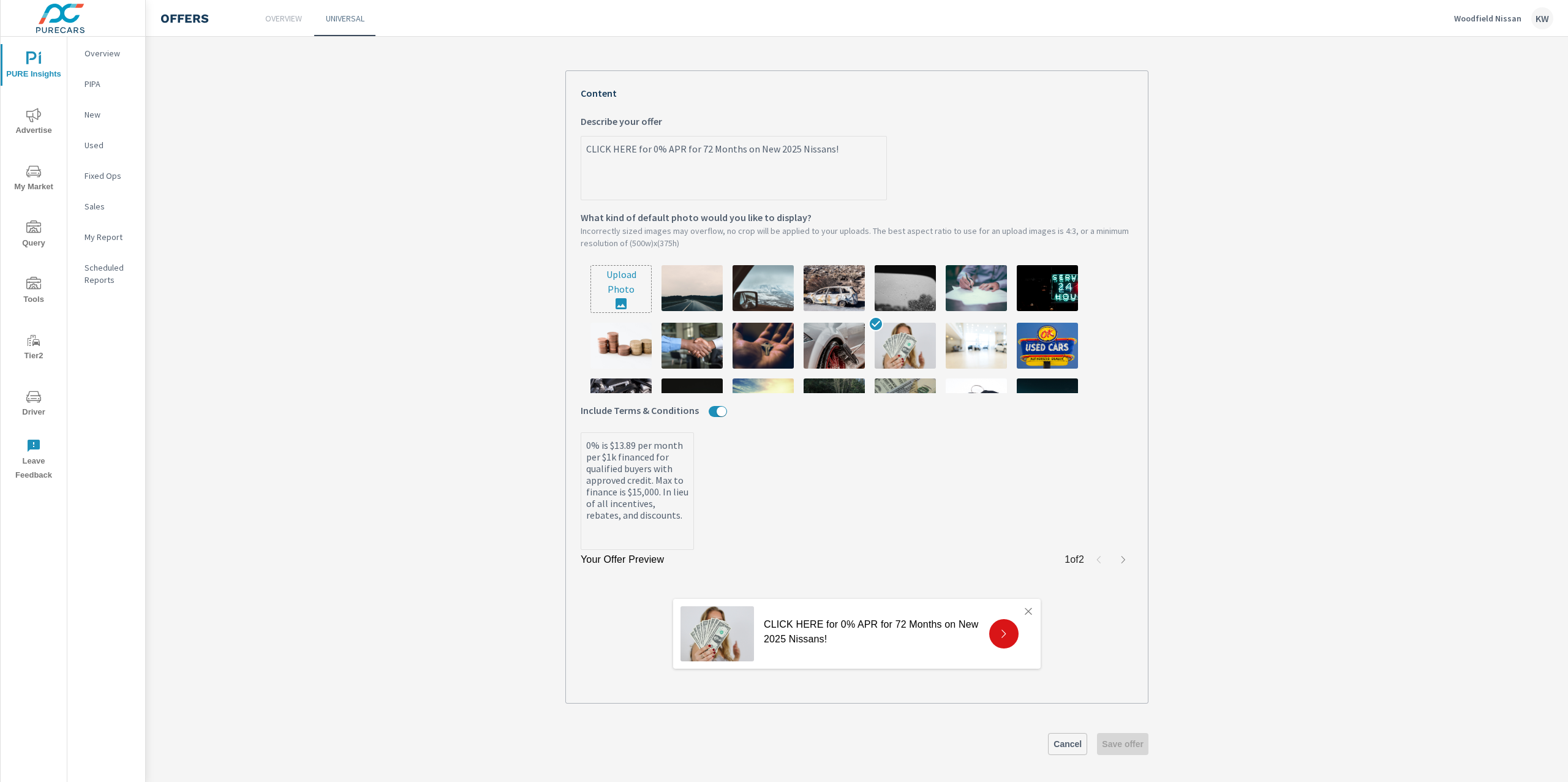
type textarea "x"
drag, startPoint x: 578, startPoint y: 452, endPoint x: 654, endPoint y: 553, distance: 126.4
click at [654, 553] on div "Your Offer Preview 1 of 2 CLICK HERE for 0% APR for 72 Months on New 2025 Nissa…" at bounding box center [857, 387] width 583 height 633
type textarea "x"
click at [1235, 322] on section "Aug 2025 Offer Aug 2025 Offer What do you want to call this offer? Custom What …" at bounding box center [857, 294] width 1422 height 982
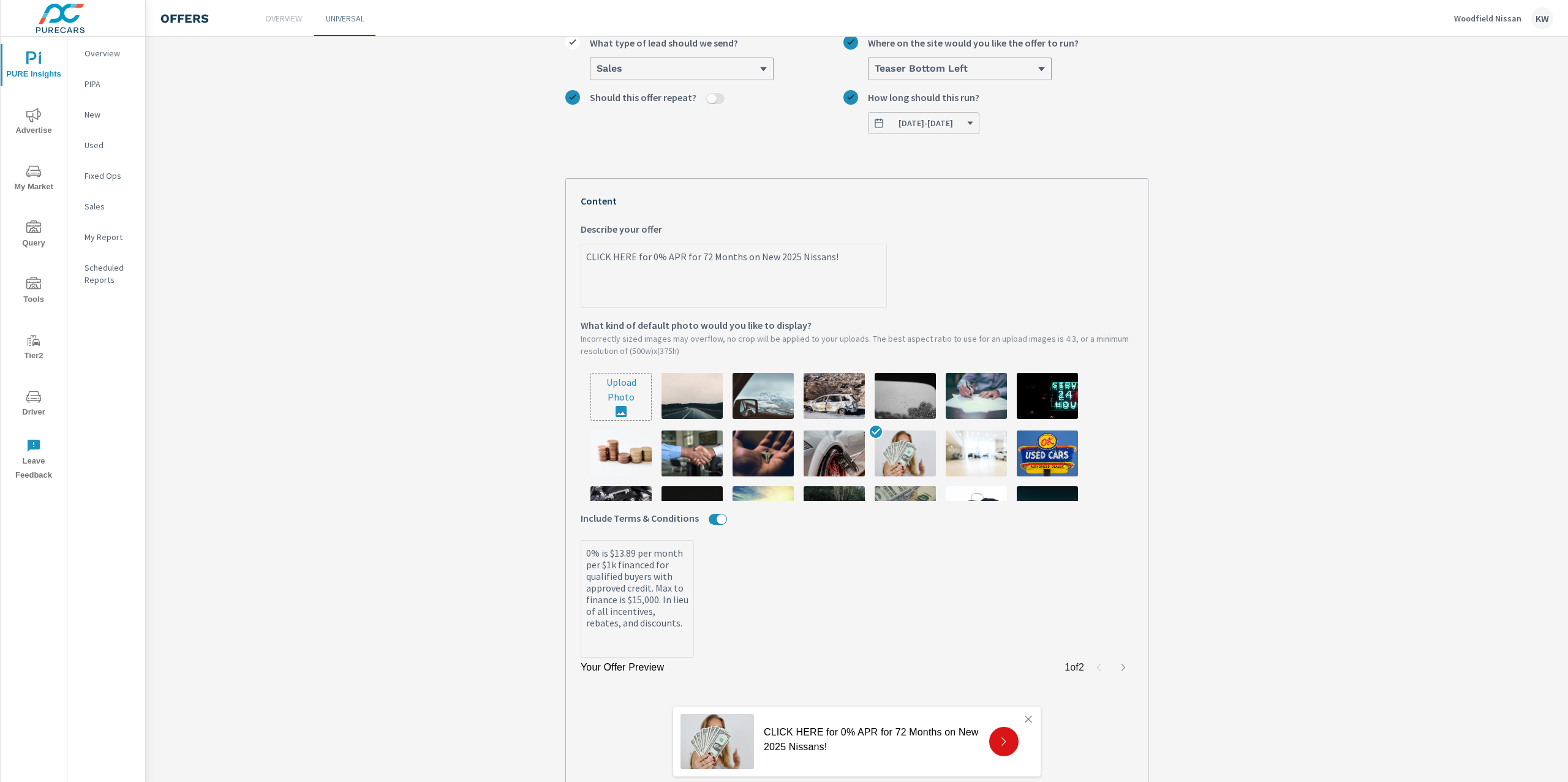
scroll to position [255, 0]
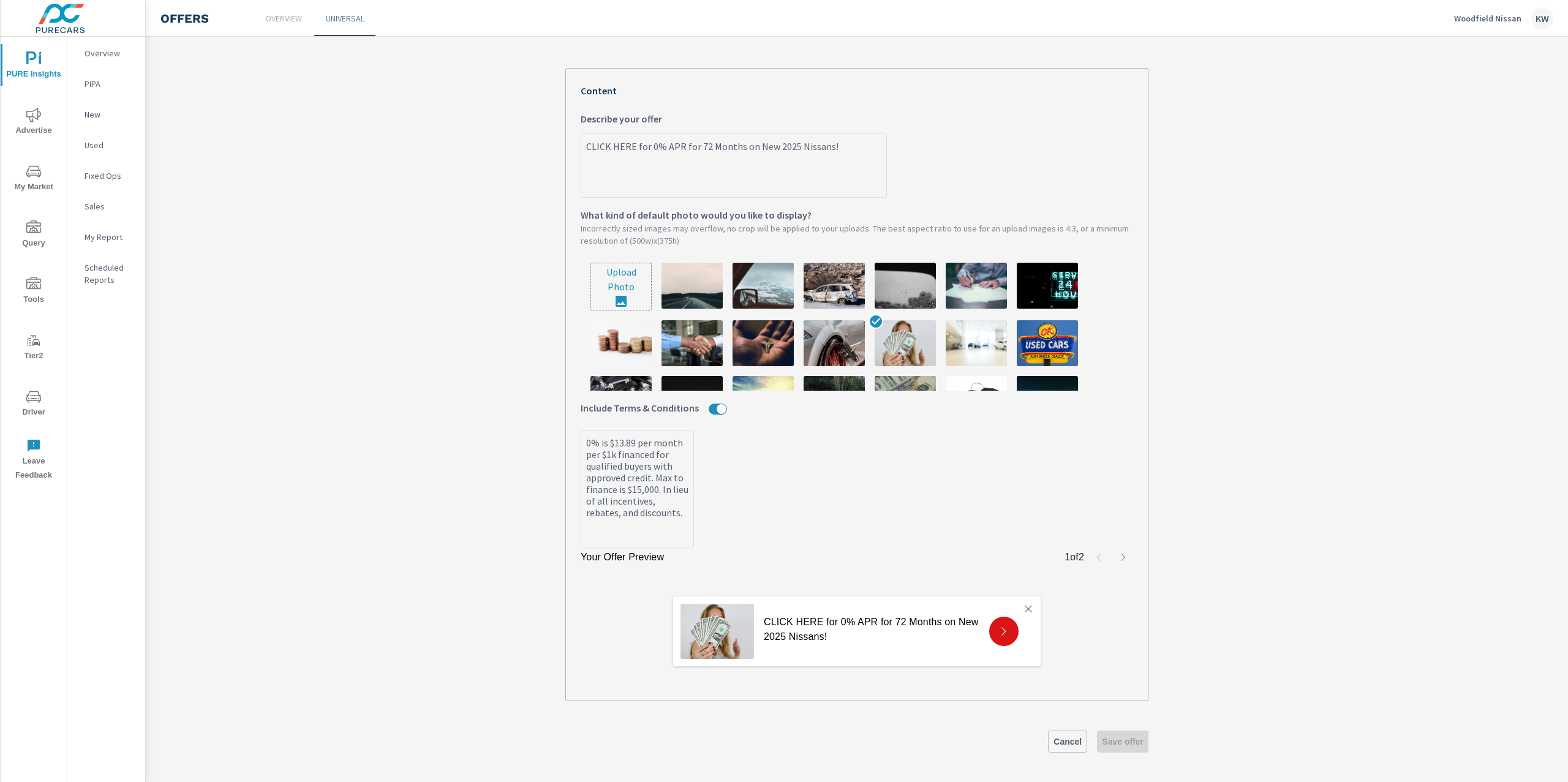
click at [1073, 746] on span "Cancel" at bounding box center [1067, 741] width 28 height 11
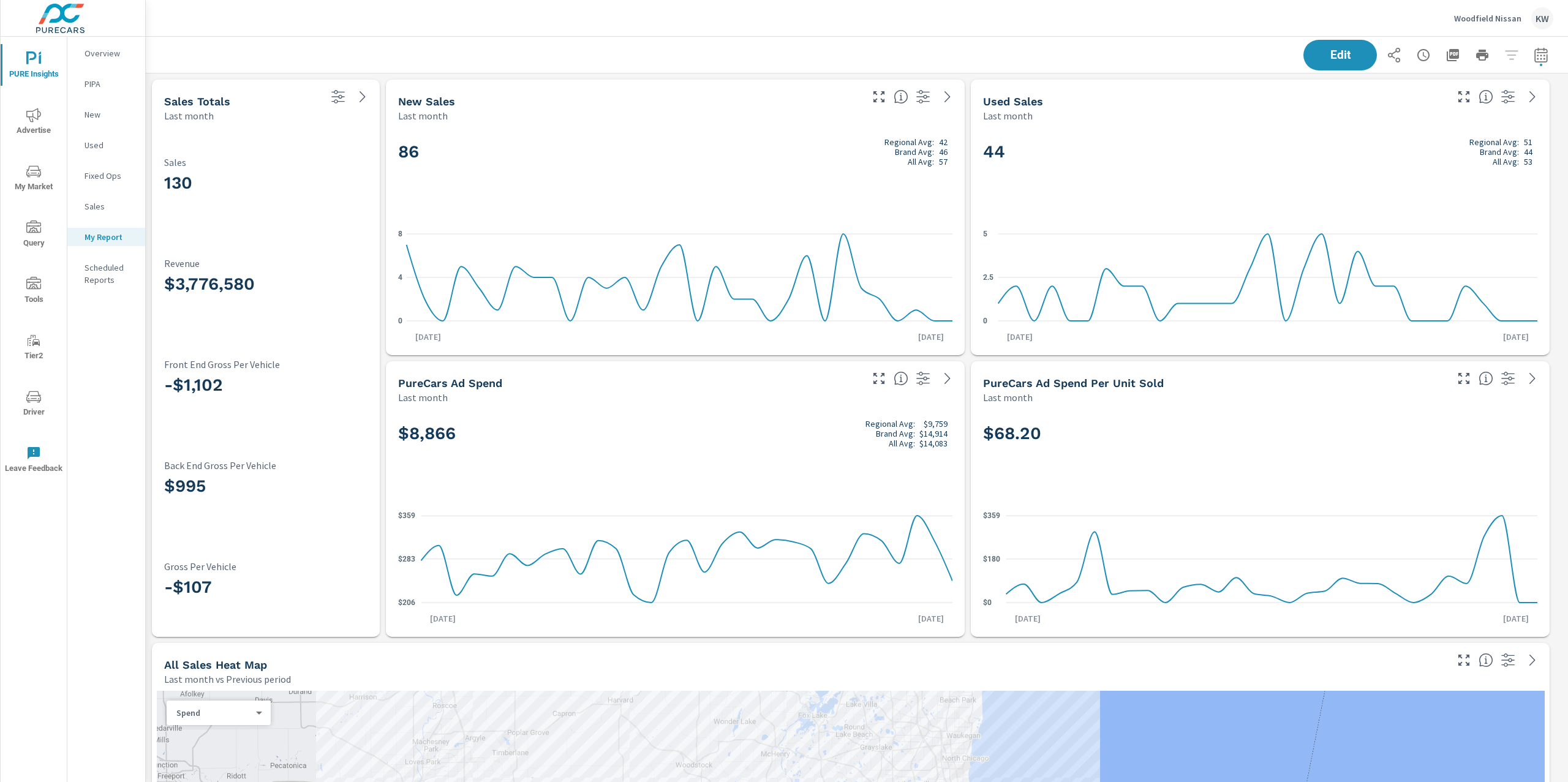
scroll to position [5243, 1436]
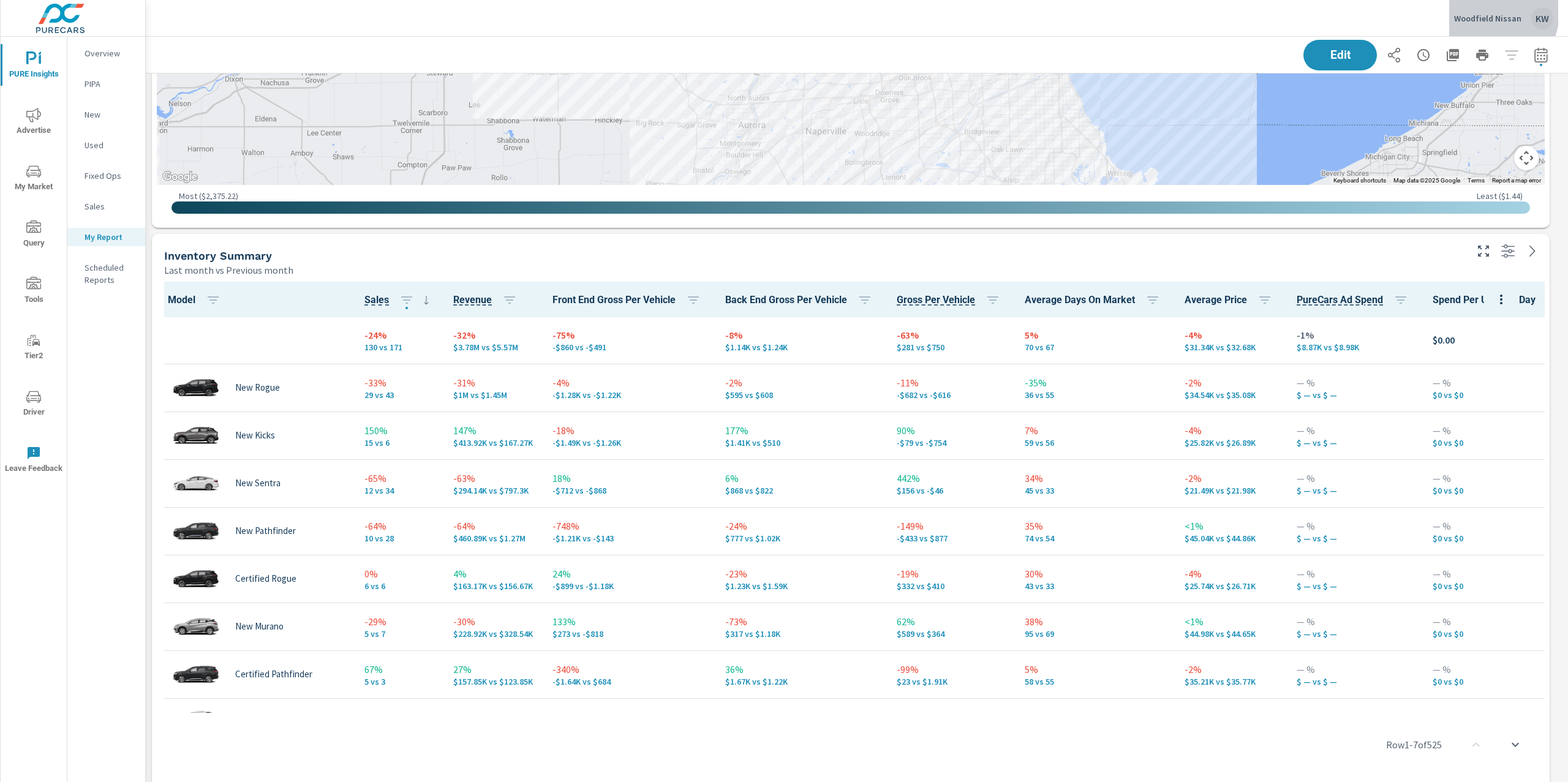
click at [1487, 13] on p "Woodfield Nissan" at bounding box center [1488, 18] width 67 height 11
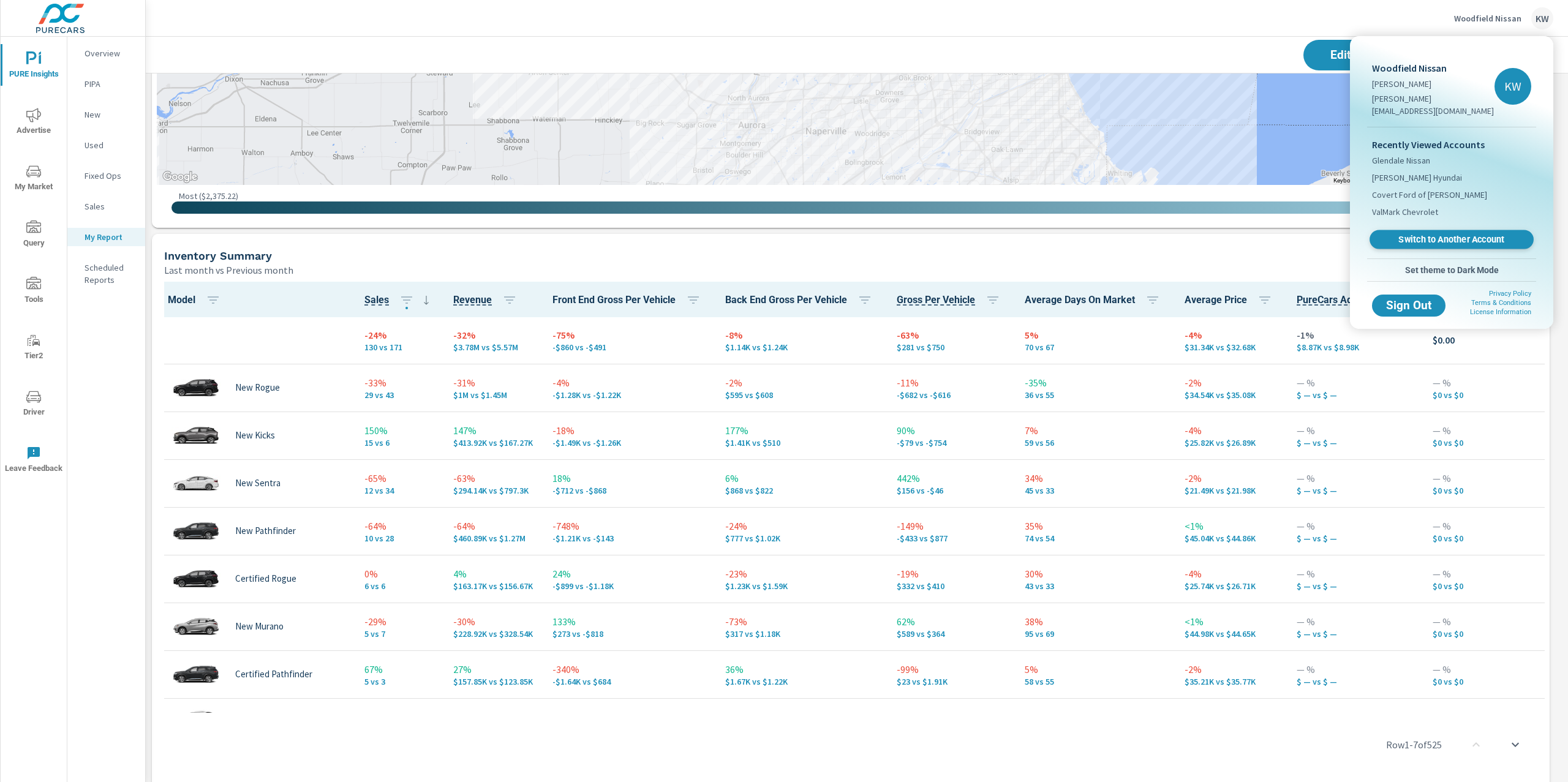
click at [1443, 233] on link "Switch to Another Account" at bounding box center [1451, 240] width 164 height 19
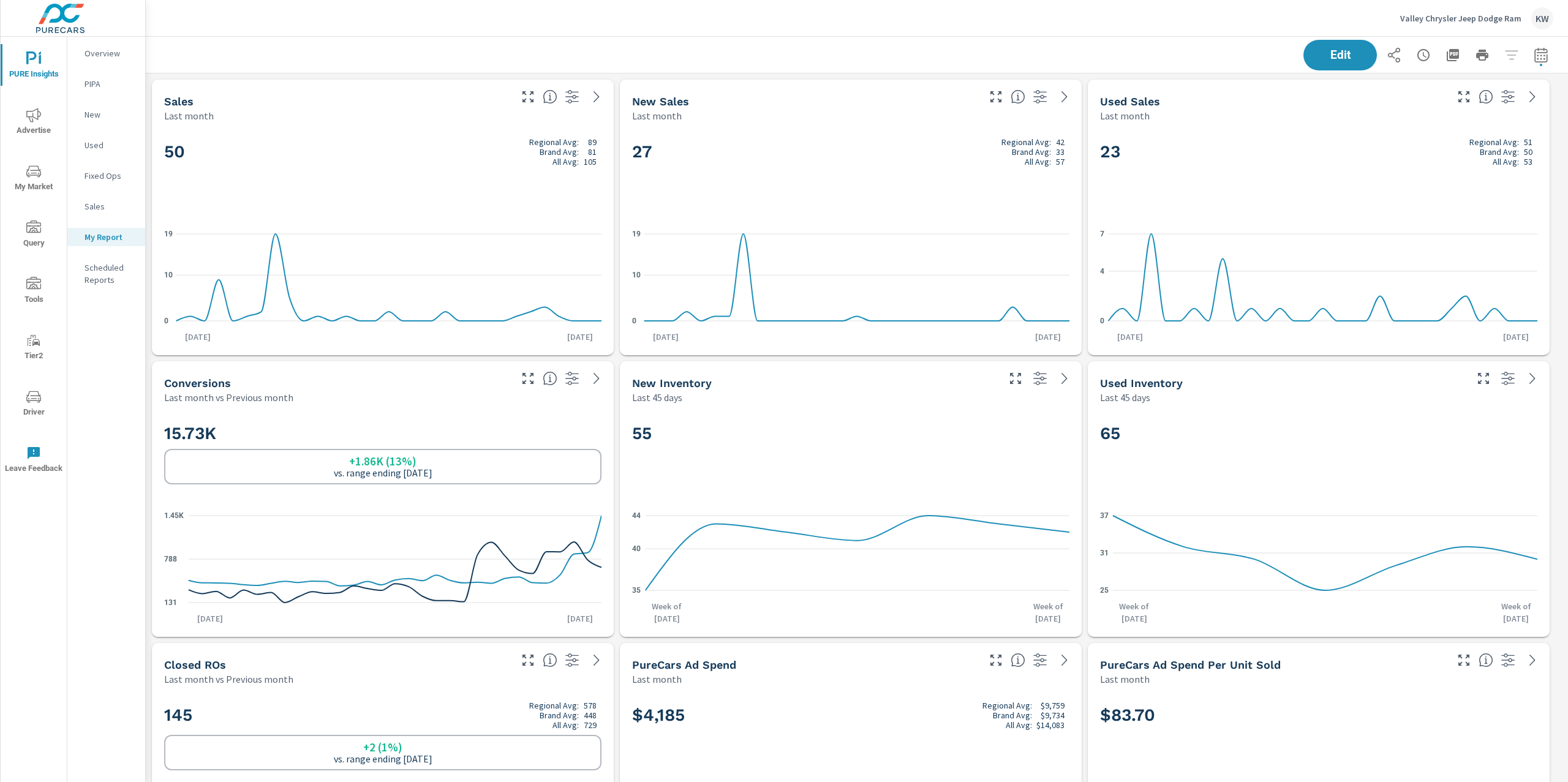
scroll to position [1, 0]
